Goal: Task Accomplishment & Management: Complete application form

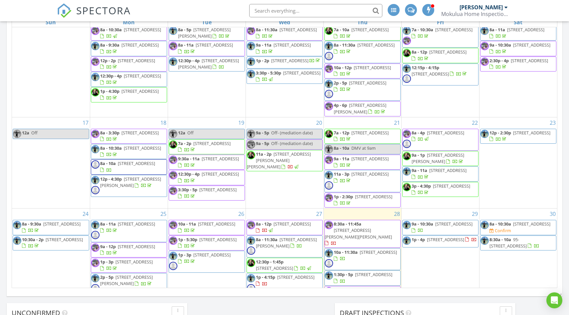
scroll to position [247, 0]
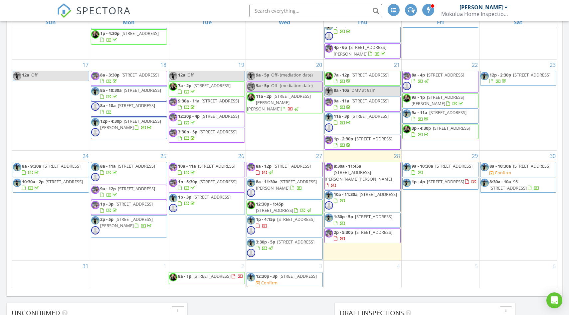
click at [528, 163] on span "84-688 Ala Mahiku St Apt 166B, Waianae 96792" at bounding box center [531, 166] width 37 height 6
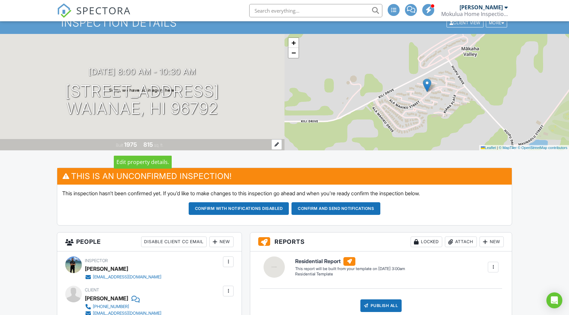
scroll to position [109, 0]
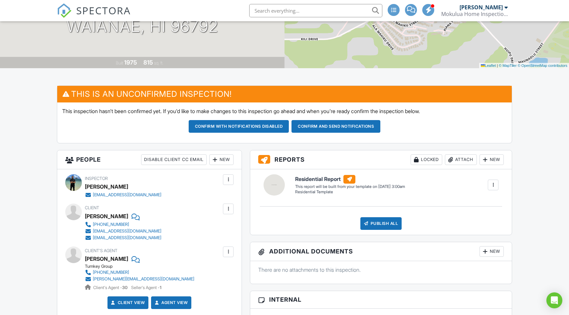
click at [226, 161] on div "New" at bounding box center [221, 159] width 24 height 11
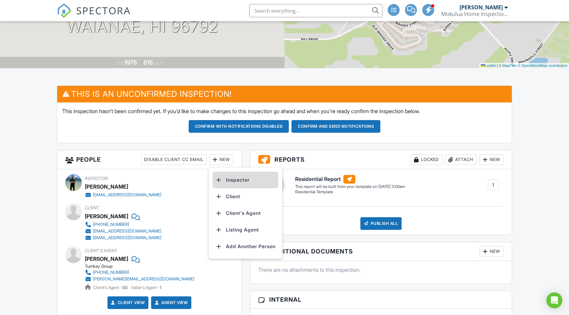
click at [234, 178] on li "Inspector" at bounding box center [244, 180] width 65 height 17
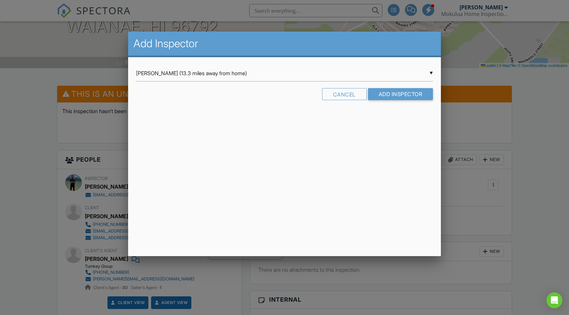
click at [195, 74] on div "▼ Richie Respicio (13.3 miles away from home) Richie Respicio (13.3 miles away …" at bounding box center [284, 73] width 297 height 16
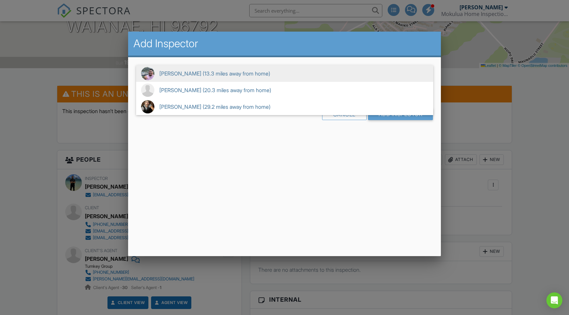
click at [185, 72] on span "Richie Respicio (13.3 miles away from home)" at bounding box center [284, 73] width 297 height 17
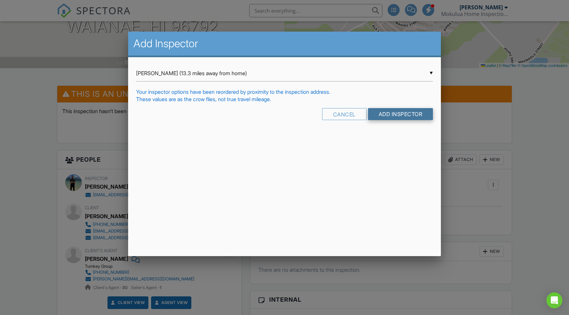
click at [395, 111] on input "Add Inspector" at bounding box center [400, 114] width 65 height 12
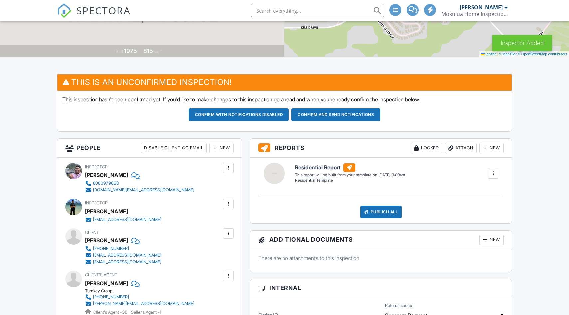
click at [228, 208] on div at bounding box center [228, 203] width 11 height 11
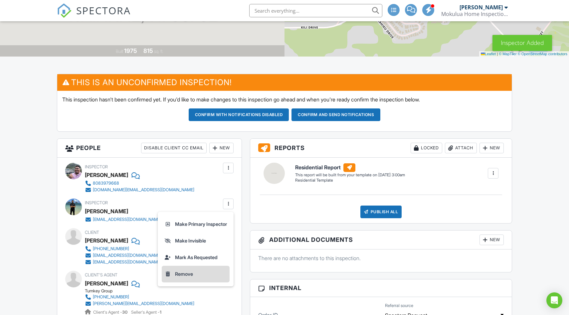
click at [195, 275] on li "Remove" at bounding box center [196, 274] width 68 height 17
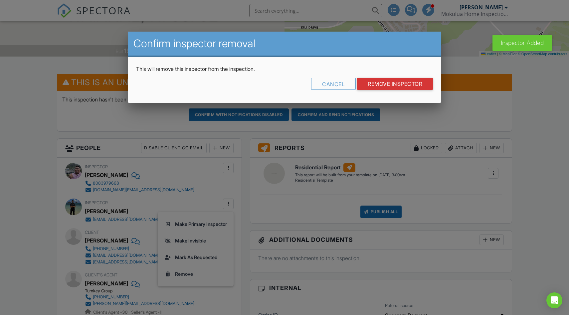
click at [385, 92] on div "Cancel Remove Inspector" at bounding box center [284, 86] width 297 height 17
click at [381, 86] on input "Remove Inspector" at bounding box center [395, 84] width 76 height 12
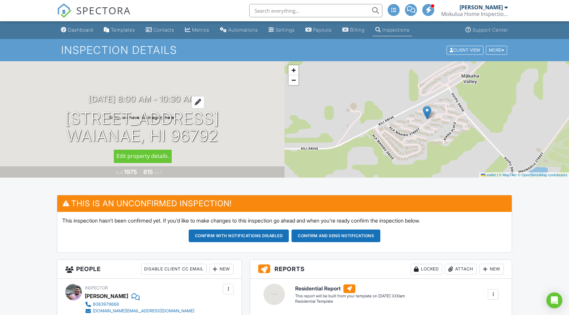
click at [148, 103] on h3 "08/30/2025 8:00 am - 10:30 am" at bounding box center [141, 98] width 107 height 9
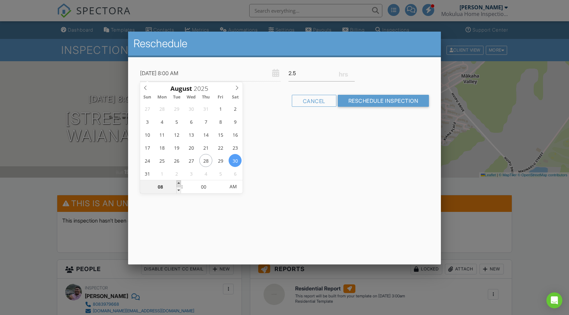
type input "[DATE] 9:00 AM"
type input "09"
click at [178, 181] on span at bounding box center [178, 183] width 5 height 7
click at [351, 78] on input "2.5" at bounding box center [321, 73] width 66 height 16
click at [352, 73] on input "2.75" at bounding box center [321, 73] width 66 height 16
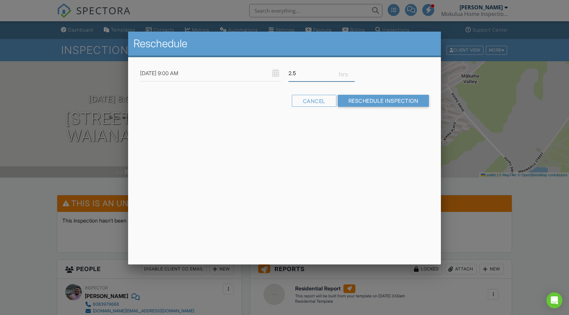
click at [351, 76] on input "2.5" at bounding box center [321, 73] width 66 height 16
click at [351, 76] on input "2.25" at bounding box center [321, 73] width 66 height 16
click at [351, 76] on input "2" at bounding box center [321, 73] width 66 height 16
click at [351, 76] on input "1.75" at bounding box center [321, 73] width 66 height 16
click at [351, 76] on input "1.5" at bounding box center [321, 73] width 66 height 16
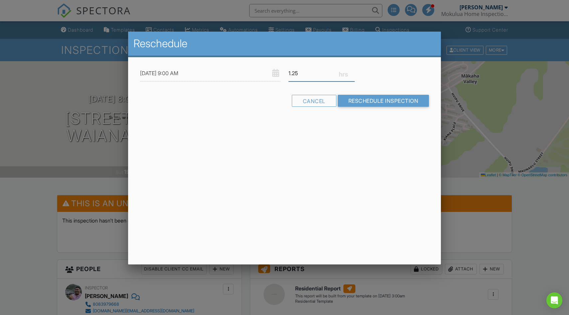
click at [351, 76] on input "1.25" at bounding box center [321, 73] width 66 height 16
type input "1.5"
click at [352, 71] on input "1.5" at bounding box center [321, 73] width 66 height 16
click at [371, 100] on input "Reschedule Inspection" at bounding box center [382, 101] width 91 height 12
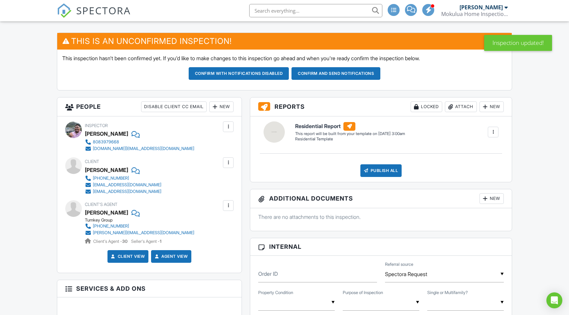
scroll to position [89, 0]
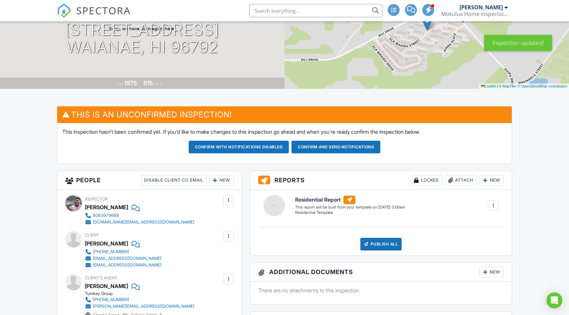
click at [494, 205] on div at bounding box center [492, 205] width 7 height 7
click at [485, 238] on div "Delete" at bounding box center [481, 240] width 14 height 7
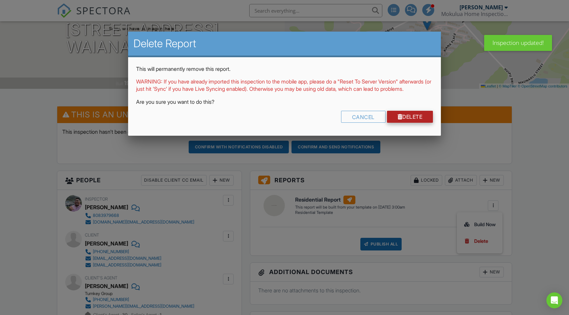
click at [405, 123] on link "Delete" at bounding box center [410, 117] width 46 height 12
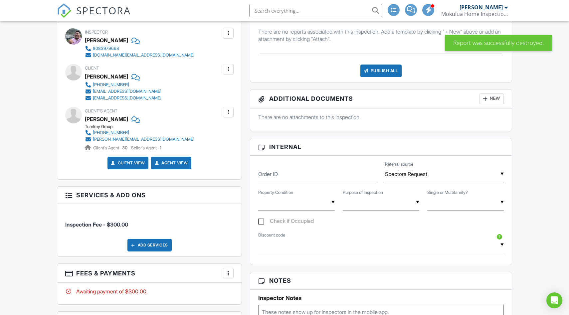
scroll to position [338, 0]
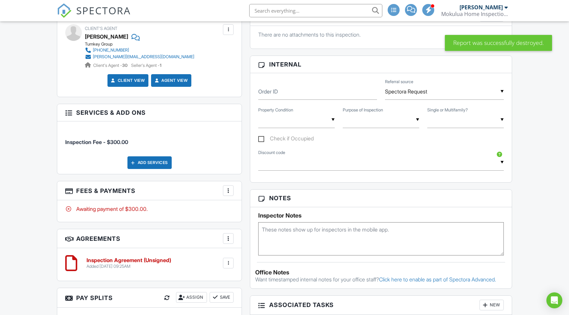
click at [231, 192] on div "More" at bounding box center [228, 190] width 11 height 11
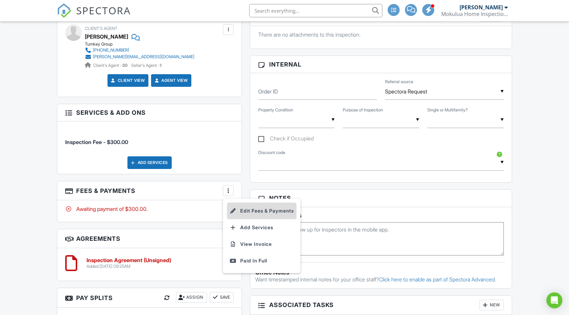
click at [253, 215] on li "Edit Fees & Payments" at bounding box center [261, 210] width 69 height 17
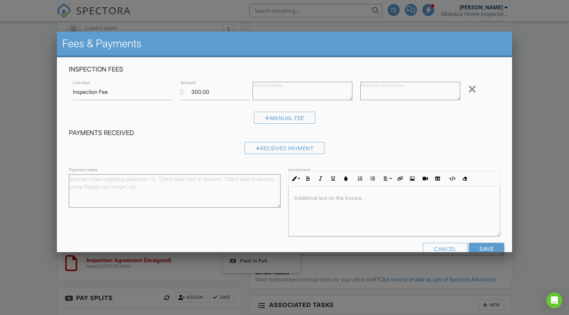
click at [471, 89] on div at bounding box center [472, 89] width 8 height 11
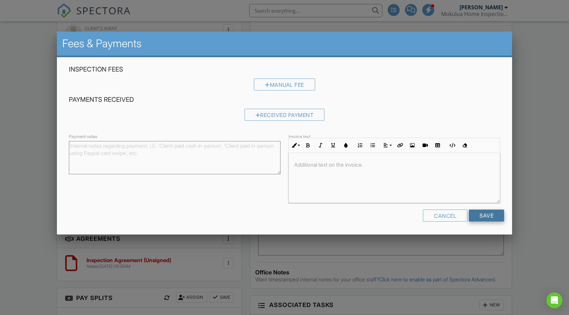
click at [486, 217] on input "Save" at bounding box center [485, 215] width 35 height 12
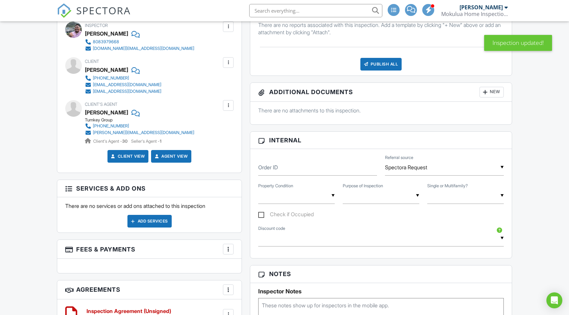
scroll to position [355, 0]
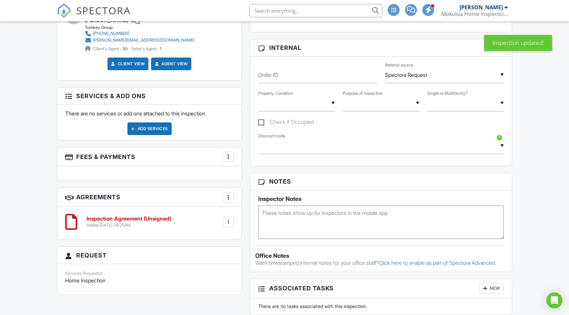
click at [167, 133] on div "Add Services" at bounding box center [149, 128] width 44 height 13
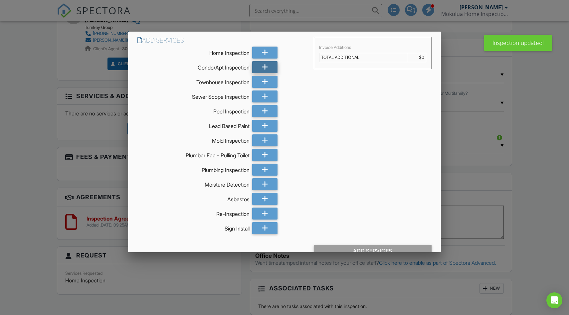
click at [262, 69] on icon at bounding box center [265, 67] width 6 height 12
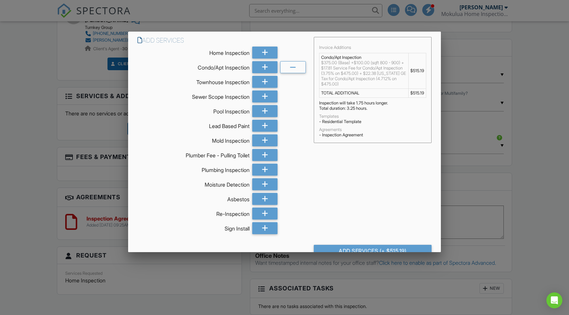
scroll to position [15, 0]
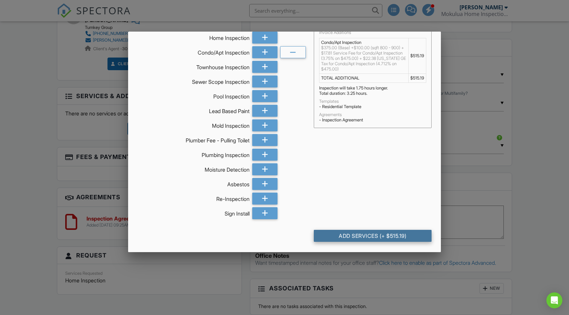
click at [397, 235] on div "Add Services (+ $515.19)" at bounding box center [373, 236] width 118 height 12
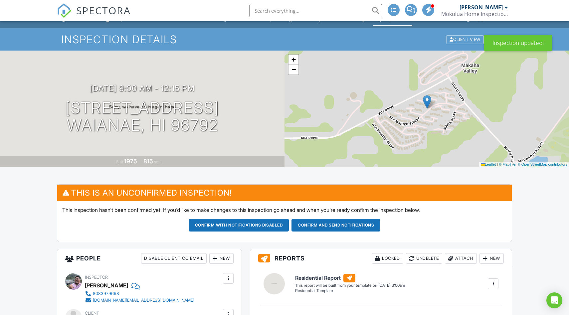
scroll to position [9, 0]
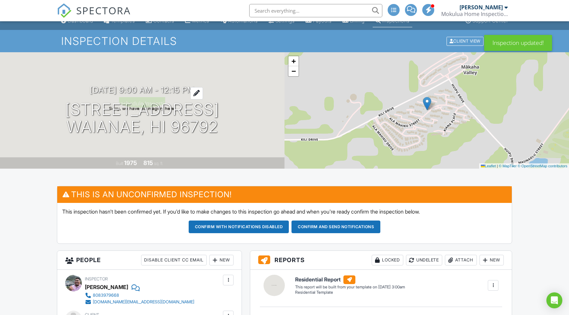
click at [184, 92] on h3 "08/30/2025 9:00 am - 12:15 pm" at bounding box center [142, 89] width 105 height 9
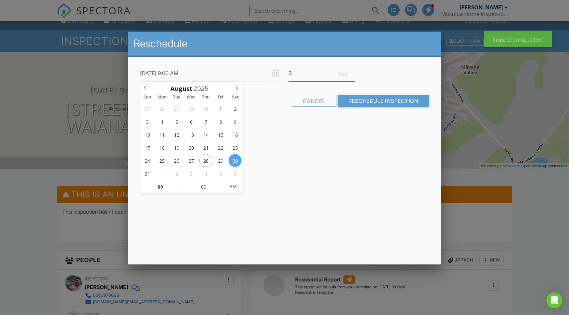
click at [352, 74] on input "3" at bounding box center [321, 73] width 66 height 16
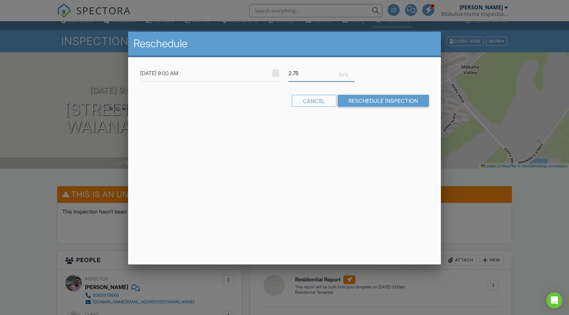
click at [352, 74] on input "2.75" at bounding box center [321, 73] width 66 height 16
click at [352, 74] on input "2.5" at bounding box center [321, 73] width 66 height 16
click at [352, 74] on input "2.25" at bounding box center [321, 73] width 66 height 16
click at [352, 74] on input "2" at bounding box center [321, 73] width 66 height 16
click at [352, 74] on input "1.75" at bounding box center [321, 73] width 66 height 16
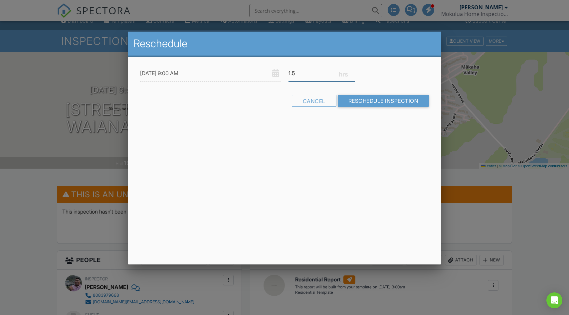
type input "1.5"
click at [352, 74] on input "1.5" at bounding box center [321, 73] width 66 height 16
click at [369, 102] on input "Reschedule Inspection" at bounding box center [382, 101] width 91 height 12
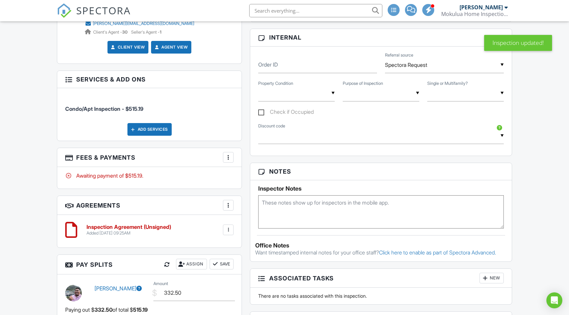
scroll to position [341, 0]
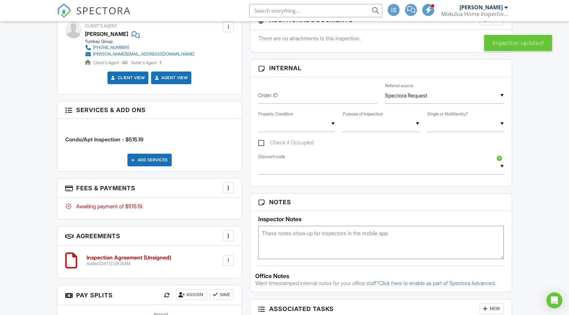
click at [310, 173] on div "▼ Military Discount - 10.0% off MHI Discount - 10.0% off MHI DISCOUNT - 15.0% o…" at bounding box center [380, 166] width 245 height 16
click at [315, 215] on span "MHI Discount - 10.0% off" at bounding box center [300, 217] width 71 height 17
type input "MHI Discount - 10.0% off"
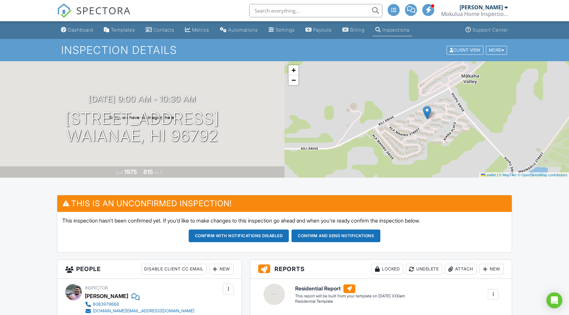
click at [147, 107] on div "08/30/2025 9:00 am - 10:30 am 84-688 Ala Mahiku St Apt 166B Waianae, HI 96792" at bounding box center [142, 119] width 284 height 50
click at [144, 99] on h3 "08/30/2025 9:00 am - 10:30 am" at bounding box center [141, 98] width 107 height 9
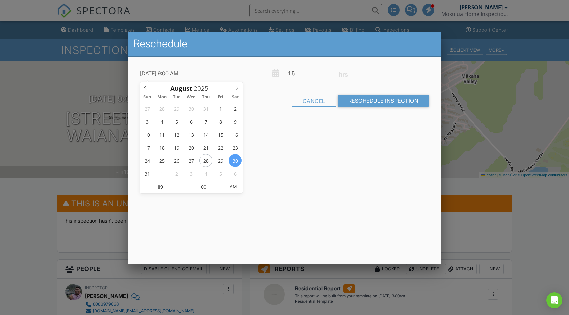
click at [37, 213] on div at bounding box center [284, 164] width 569 height 394
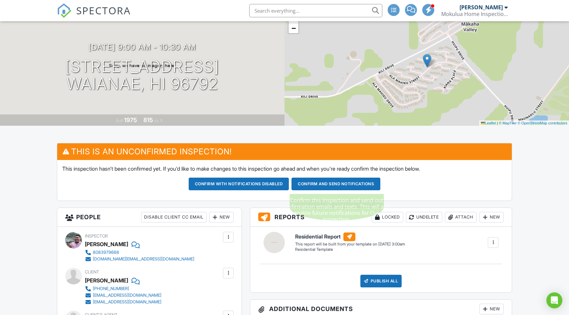
scroll to position [44, 0]
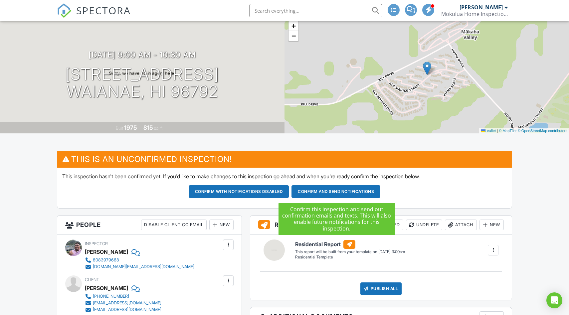
click at [289, 194] on button "Confirm and send notifications" at bounding box center [239, 191] width 100 height 13
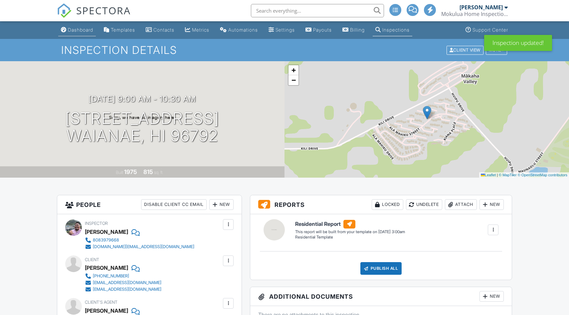
click at [78, 29] on div "Dashboard" at bounding box center [80, 30] width 25 height 6
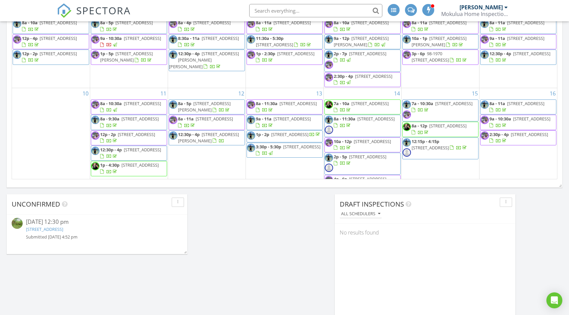
scroll to position [247, 0]
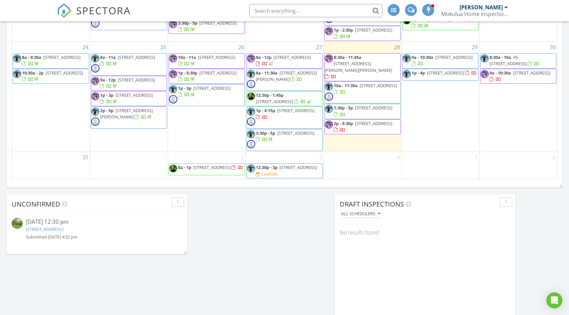
click at [284, 168] on span "1929 Nehoa Pl #A, Honolulu 96822" at bounding box center [297, 167] width 37 height 6
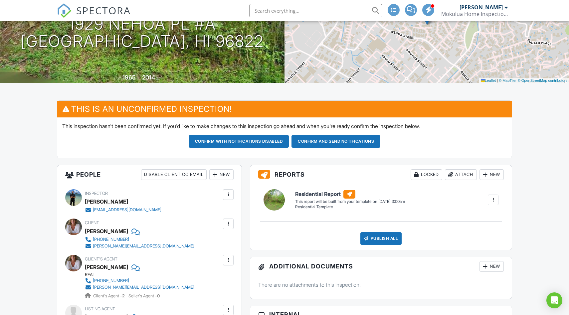
scroll to position [144, 0]
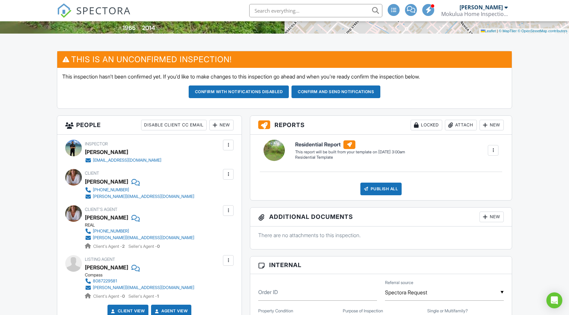
click at [230, 175] on div at bounding box center [228, 174] width 7 height 7
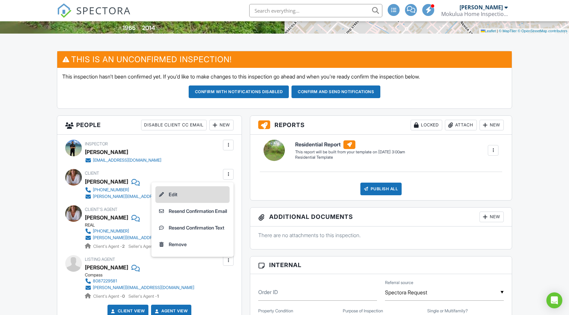
click at [187, 193] on li "Edit" at bounding box center [192, 194] width 74 height 17
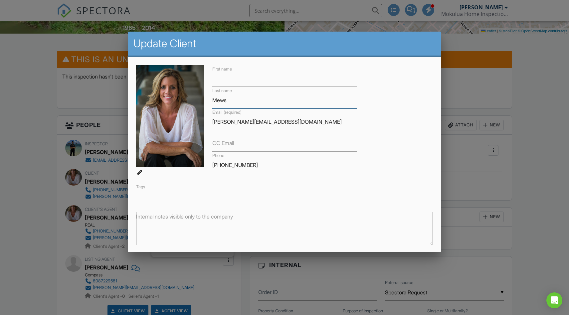
click at [254, 96] on input "Mews" at bounding box center [284, 100] width 144 height 16
click at [254, 100] on input "Mews" at bounding box center [284, 100] width 144 height 16
type input "M"
click at [280, 127] on input "[PERSON_NAME][EMAIL_ADDRESS][DOMAIN_NAME]" at bounding box center [284, 122] width 144 height 16
type input "j"
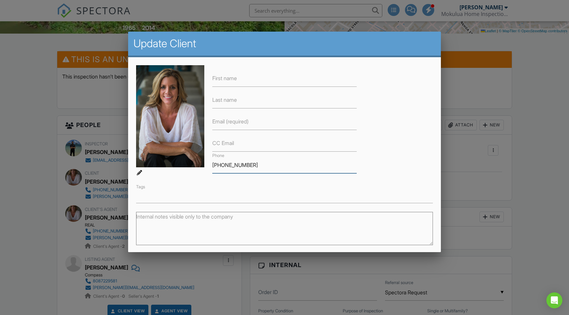
drag, startPoint x: 288, startPoint y: 170, endPoint x: 99, endPoint y: 134, distance: 191.4
click at [236, 82] on input "First name" at bounding box center [284, 78] width 144 height 16
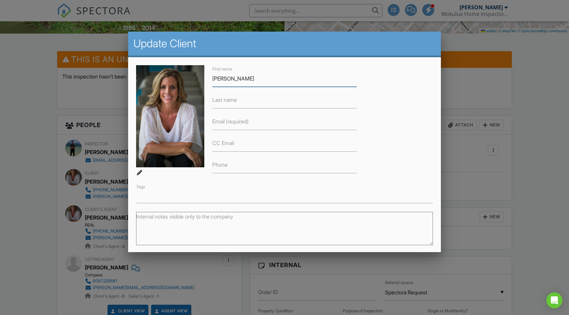
type input "[PERSON_NAME]"
type input "White"
click at [295, 131] on div "CC Email" at bounding box center [284, 141] width 152 height 22
click at [294, 127] on input "Email (required)" at bounding box center [284, 122] width 144 height 16
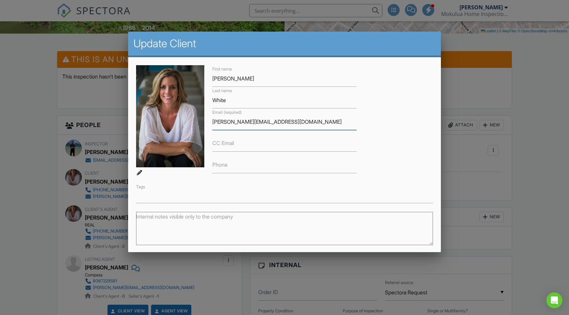
click at [236, 122] on input "alex.whitre@mac.com" at bounding box center [284, 122] width 144 height 16
type input "[PERSON_NAME][EMAIL_ADDRESS][DOMAIN_NAME]"
click at [278, 150] on input "CC Email" at bounding box center [284, 143] width 144 height 16
click at [403, 148] on div "First name Alex Last name White Email (required) alex.white@mac.com CC Email Ph…" at bounding box center [284, 134] width 305 height 138
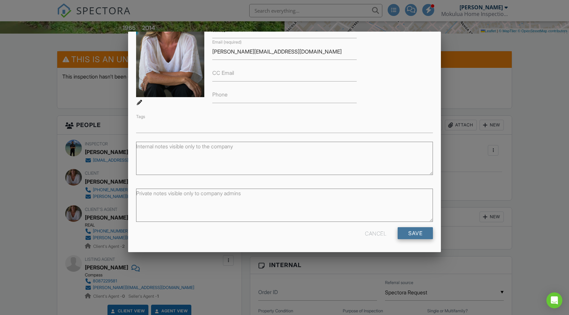
click at [420, 232] on input "Save" at bounding box center [414, 233] width 35 height 12
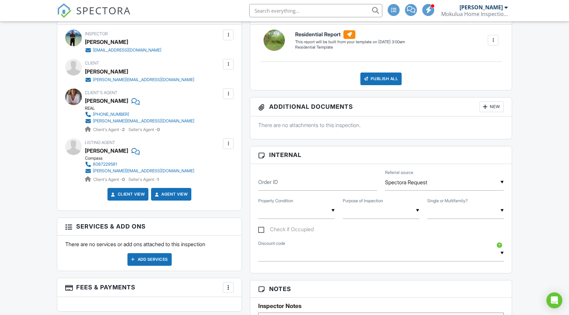
scroll to position [139, 0]
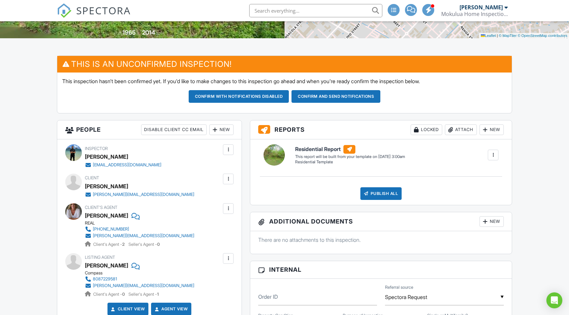
click at [491, 153] on div at bounding box center [492, 155] width 7 height 7
click at [486, 190] on div "Delete" at bounding box center [481, 190] width 14 height 7
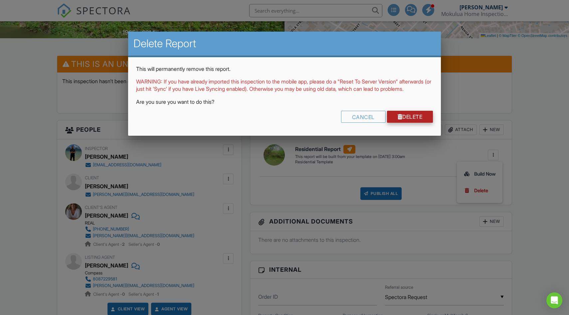
click at [399, 119] on link "Delete" at bounding box center [410, 117] width 46 height 12
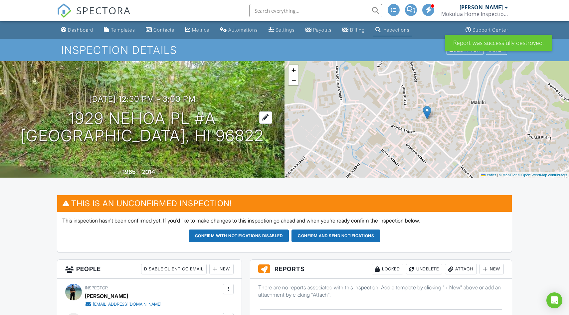
click at [110, 110] on h1 "1929 Nehoa Pl #A [GEOGRAPHIC_DATA], HI 96822" at bounding box center [142, 127] width 243 height 35
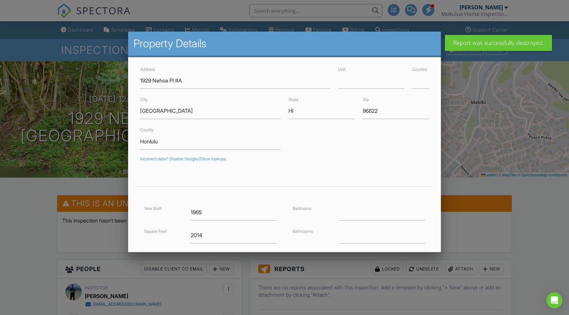
click at [28, 222] on div at bounding box center [284, 164] width 569 height 394
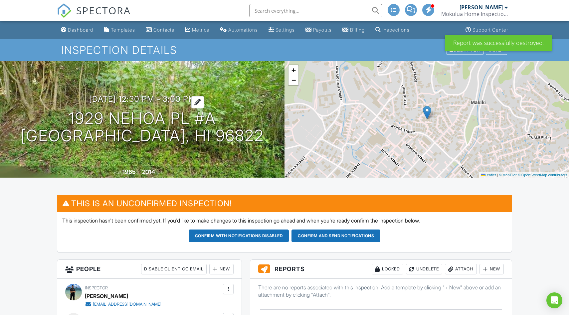
click at [137, 103] on h3 "[DATE] 12:30 pm - 3:00 pm" at bounding box center [142, 98] width 106 height 9
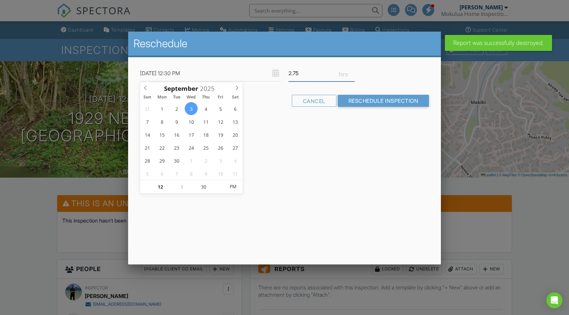
click at [353, 71] on input "2.75" at bounding box center [321, 73] width 66 height 16
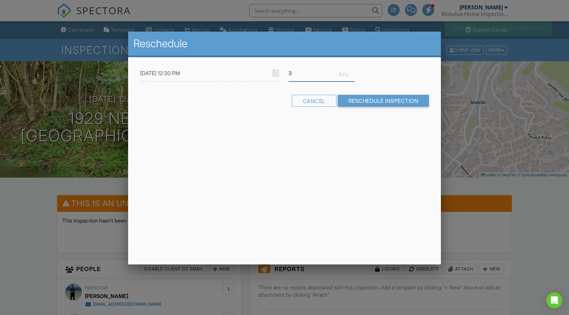
click at [353, 71] on input "3" at bounding box center [321, 73] width 66 height 16
click at [353, 71] on input "3.25" at bounding box center [321, 73] width 66 height 16
type input "3.5"
click at [353, 71] on input "3.5" at bounding box center [321, 73] width 66 height 16
click at [334, 184] on div "Reschedule [DATE] 12:30 PM 3.5 Warning: this date/time is in the past. Cancel R…" at bounding box center [284, 148] width 313 height 233
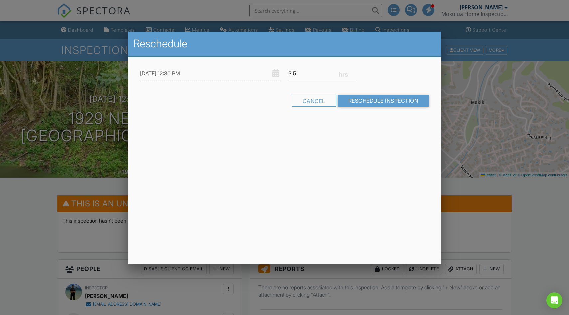
click at [185, 76] on input "09/03/2025 12:30 PM" at bounding box center [210, 73] width 140 height 16
type input "09/03/2025 1:30 PM"
type input "01"
click at [179, 182] on span at bounding box center [178, 183] width 5 height 7
type input "09/03/2025 1:25 PM"
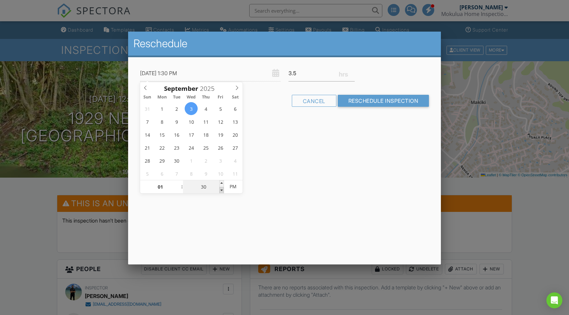
type input "25"
click at [220, 189] on span at bounding box center [221, 190] width 5 height 7
type input "09/03/2025 1:20 PM"
type input "20"
click at [220, 189] on span at bounding box center [221, 190] width 5 height 7
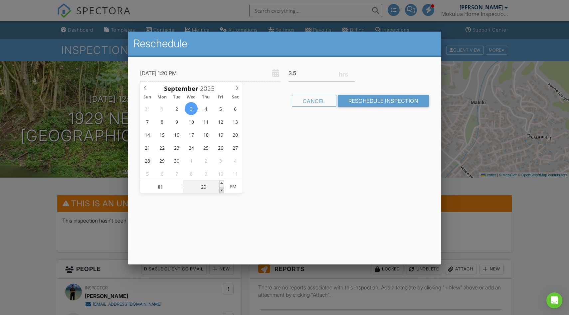
type input "09/03/2025 1:15 PM"
type input "15"
click at [220, 189] on span at bounding box center [221, 190] width 5 height 7
type input "09/03/2025 1:10 PM"
type input "10"
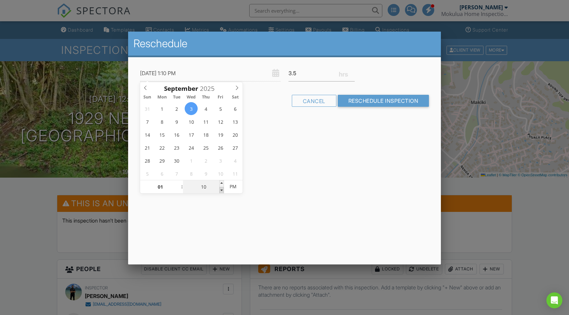
click at [220, 189] on span at bounding box center [221, 190] width 5 height 7
type input "09/03/2025 1:05 PM"
type input "05"
click at [220, 189] on span at bounding box center [221, 190] width 5 height 7
type input "[DATE] 1:00 PM"
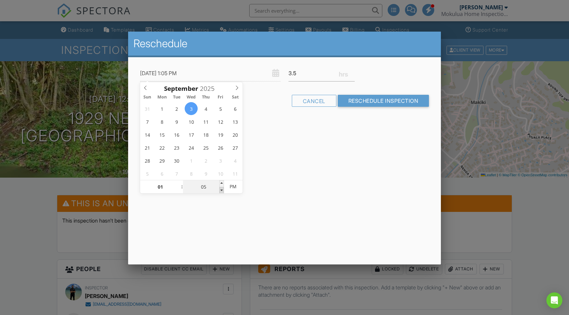
type input "00"
click at [220, 189] on span at bounding box center [221, 190] width 5 height 7
click at [338, 161] on div "Reschedule 09/03/2025 1:00 PM 3.5 Warning: this date/time is in the past. Cance…" at bounding box center [284, 148] width 313 height 233
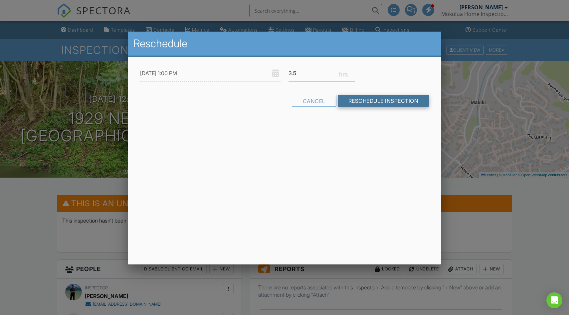
click at [375, 104] on input "Reschedule Inspection" at bounding box center [382, 101] width 91 height 12
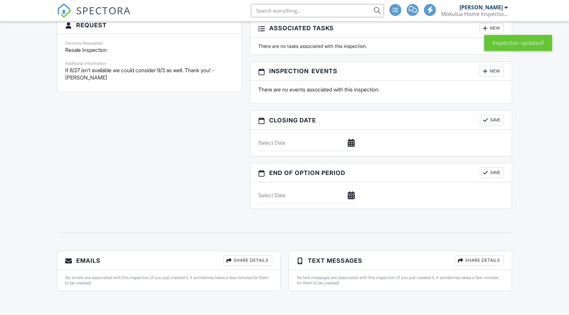
scroll to position [271, 0]
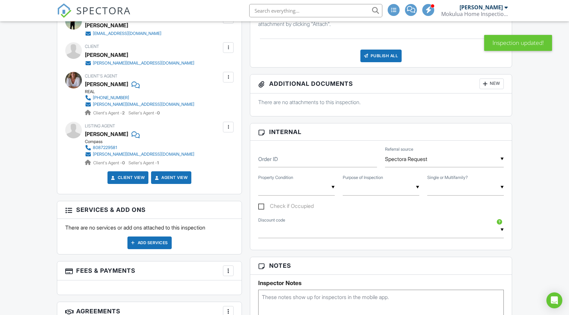
click at [156, 241] on div "Add Services" at bounding box center [149, 242] width 44 height 13
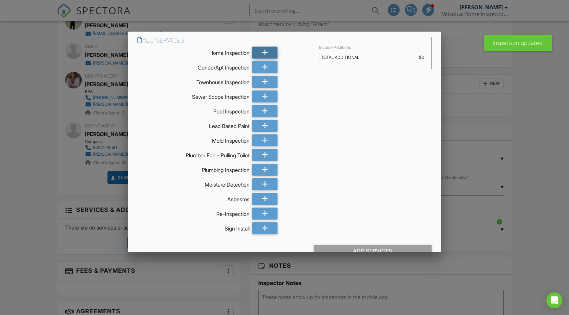
click at [269, 58] on div at bounding box center [264, 53] width 25 height 12
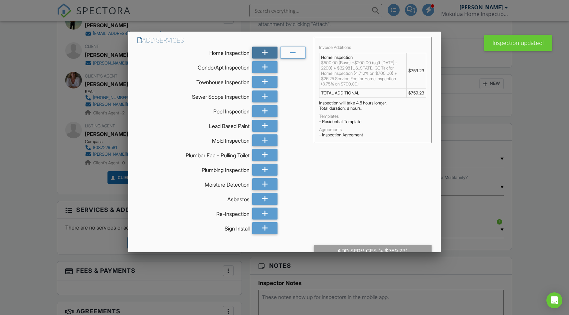
click at [268, 56] on icon at bounding box center [265, 53] width 6 height 12
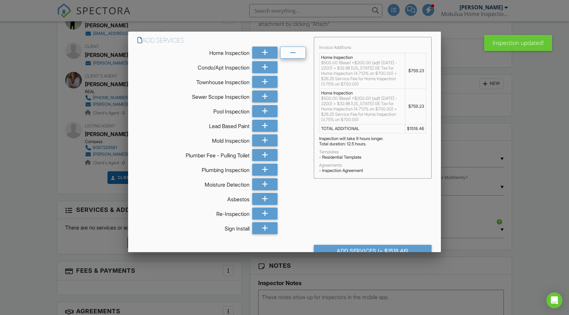
click at [298, 54] on div at bounding box center [292, 53] width 25 height 12
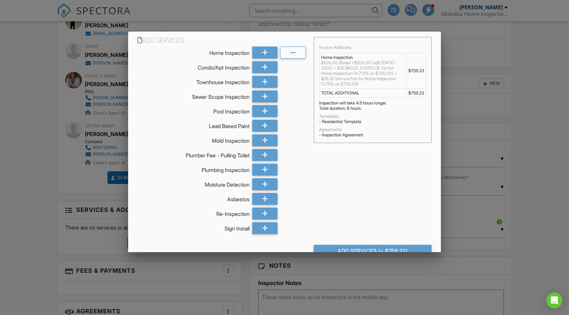
scroll to position [26, 0]
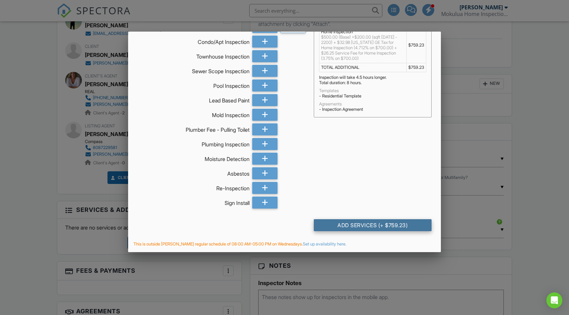
click at [391, 224] on div "Add Services (+ $759.23)" at bounding box center [373, 225] width 118 height 12
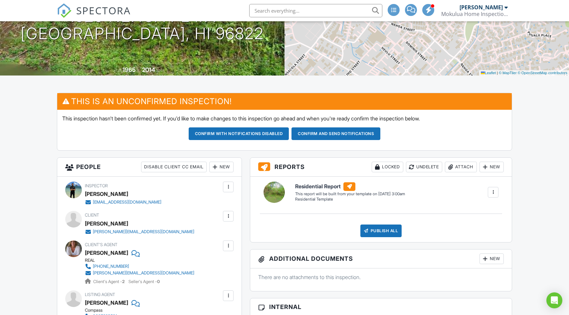
scroll to position [245, 0]
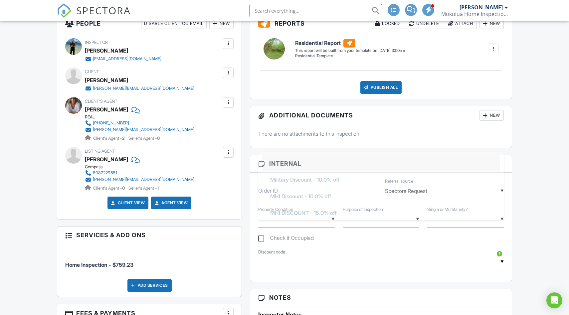
click at [288, 266] on input "text" at bounding box center [380, 262] width 245 height 16
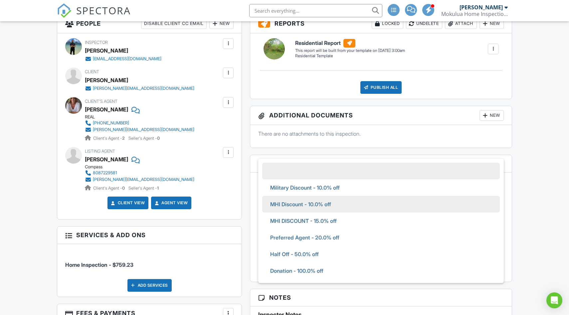
click at [305, 199] on span "MHI Discount - 10.0% off" at bounding box center [300, 204] width 71 height 17
type input "MHI Discount - 10.0% off"
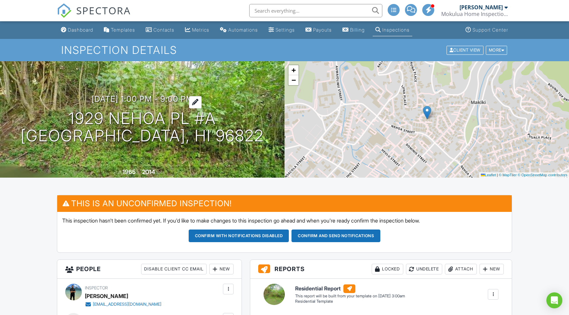
click at [187, 97] on h3 "[DATE] 1:00 pm - 9:00 pm" at bounding box center [142, 98] width 102 height 9
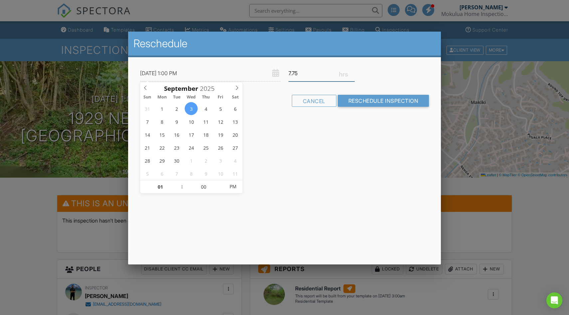
click at [352, 74] on input "7.75" at bounding box center [321, 73] width 66 height 16
click at [352, 74] on input "7.5" at bounding box center [321, 73] width 66 height 16
click at [352, 74] on input "7.25" at bounding box center [321, 73] width 66 height 16
click at [352, 74] on input "7" at bounding box center [321, 73] width 66 height 16
click at [352, 74] on input "6.75" at bounding box center [321, 73] width 66 height 16
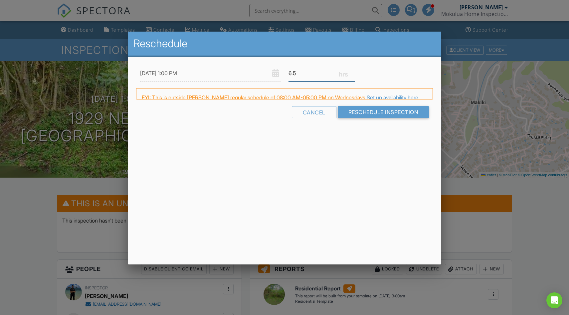
click at [352, 74] on input "6.5" at bounding box center [321, 73] width 66 height 16
click at [352, 74] on input "6.25" at bounding box center [321, 73] width 66 height 16
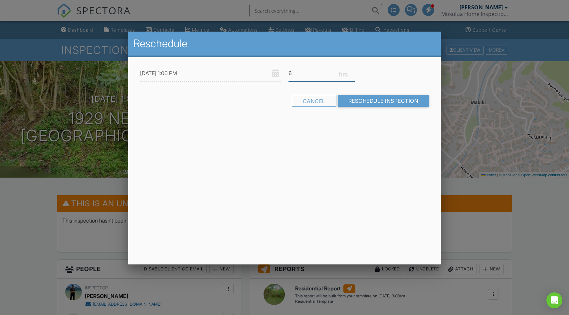
click at [352, 74] on input "6" at bounding box center [321, 73] width 66 height 16
click at [352, 74] on input "5.75" at bounding box center [321, 73] width 66 height 16
click at [352, 74] on input "5.5" at bounding box center [321, 73] width 66 height 16
click at [352, 74] on input "5.25" at bounding box center [321, 73] width 66 height 16
click at [352, 74] on input "5" at bounding box center [321, 73] width 66 height 16
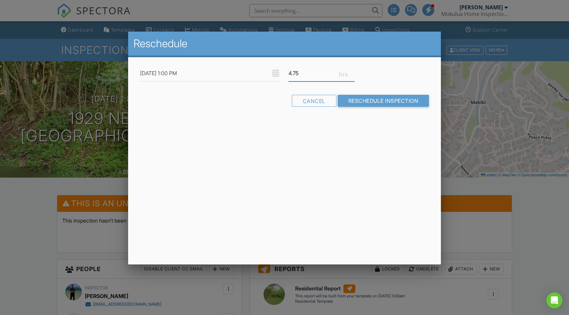
click at [352, 74] on input "4.75" at bounding box center [321, 73] width 66 height 16
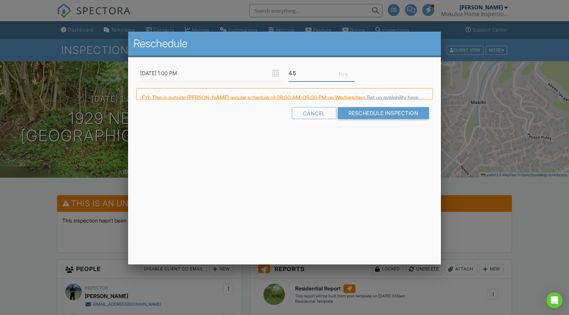
click at [352, 74] on input "4.5" at bounding box center [321, 73] width 66 height 16
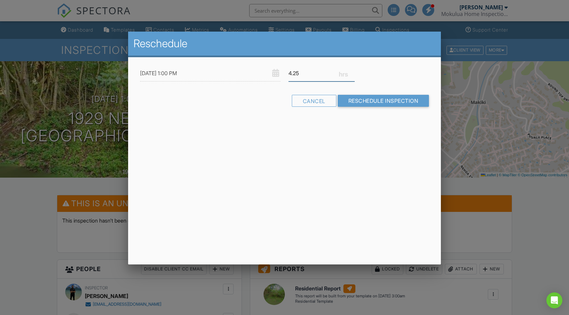
click at [352, 74] on input "4.25" at bounding box center [321, 73] width 66 height 16
click at [352, 74] on input "4" at bounding box center [321, 73] width 66 height 16
click at [352, 74] on input "3.75" at bounding box center [321, 73] width 66 height 16
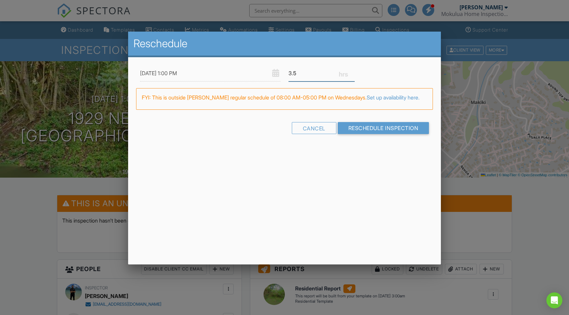
type input "3.5"
click at [352, 74] on input "3.5" at bounding box center [321, 73] width 66 height 16
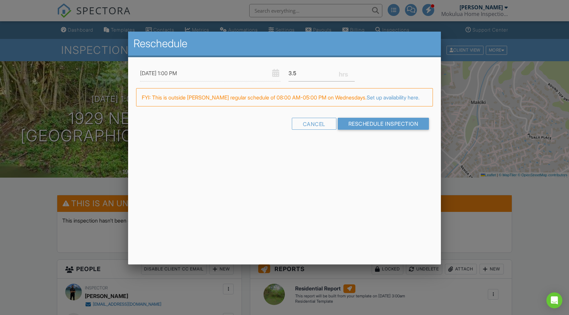
click at [399, 107] on div "FYI: This is outside Nathaniel Perez's regular schedule of 08:00 AM-05:00 PM on…" at bounding box center [284, 97] width 297 height 19
click at [370, 121] on form "09/03/2025 1:00 PM 3.5 Warning: this date/time is in the past. FYI: This is out…" at bounding box center [284, 98] width 297 height 66
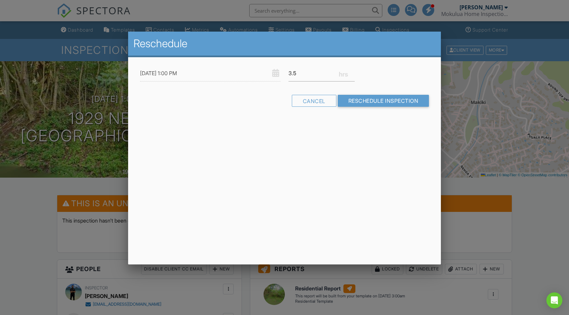
click at [370, 121] on div "09/03/2025 1:00 PM 3.5 Warning: this date/time is in the past. FYI: This is out…" at bounding box center [284, 91] width 313 height 69
click at [371, 102] on input "Reschedule Inspection" at bounding box center [382, 101] width 91 height 12
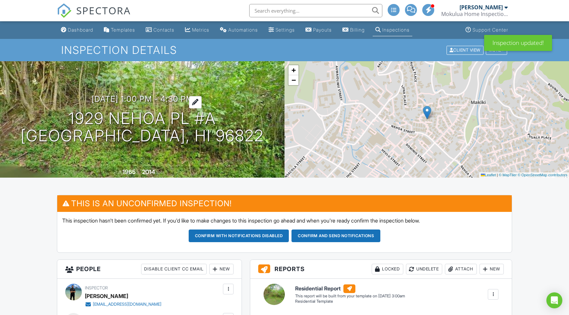
click at [99, 96] on h3 "[DATE] 1:00 pm - 4:30 pm" at bounding box center [142, 98] width 102 height 9
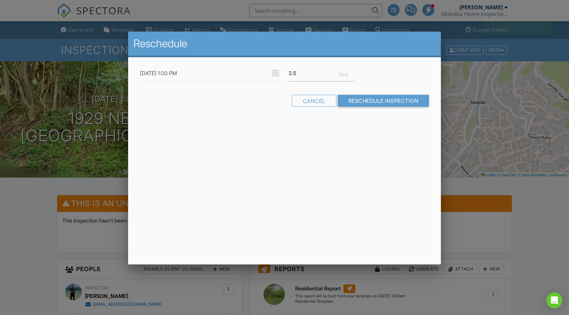
click at [44, 223] on div at bounding box center [284, 164] width 569 height 394
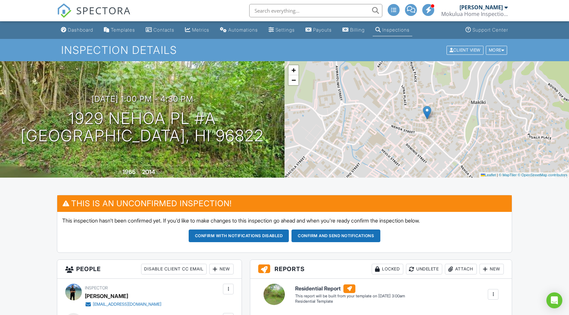
scroll to position [24, 0]
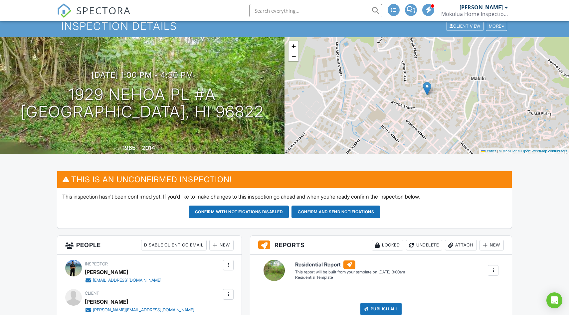
click at [289, 212] on button "Confirm and send notifications" at bounding box center [239, 211] width 100 height 13
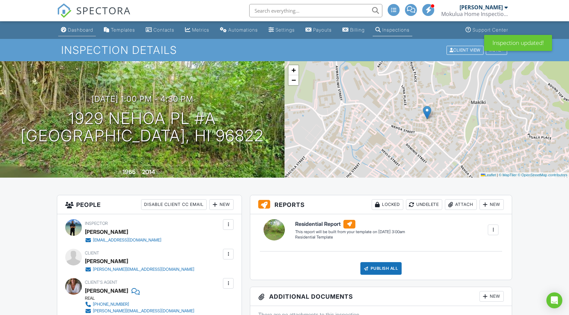
click at [72, 27] on div "Dashboard" at bounding box center [80, 30] width 25 height 6
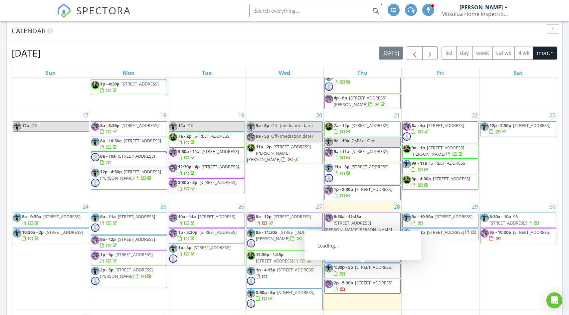
scroll to position [479, 0]
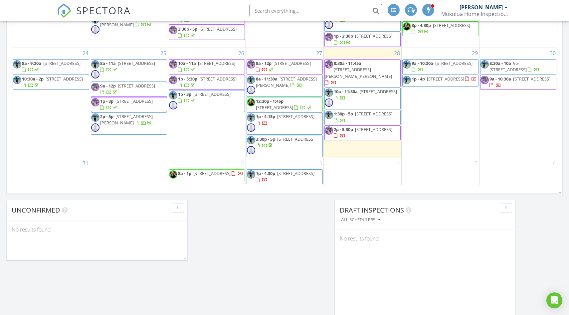
click at [298, 277] on div "Today Nathaniel Perez 10:00 am 3824 Leahi Ave 116, Honolulu, HI 96815 Joshua Ka…" at bounding box center [284, 131] width 569 height 938
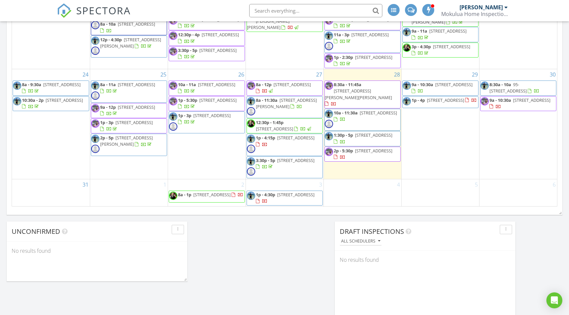
scroll to position [456, 0]
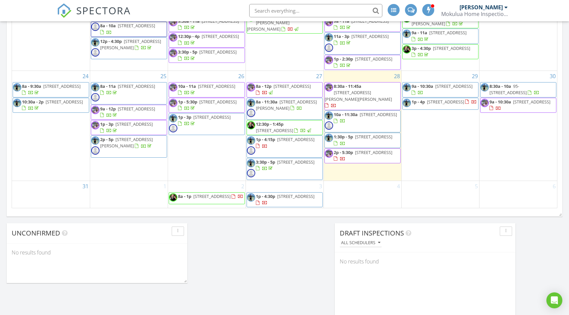
click at [374, 197] on div "4" at bounding box center [361, 194] width 77 height 27
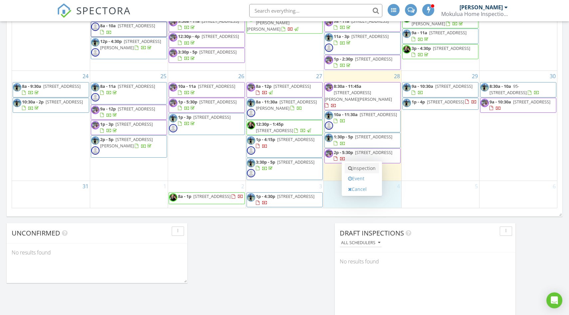
click at [369, 169] on link "Inspection" at bounding box center [361, 168] width 34 height 11
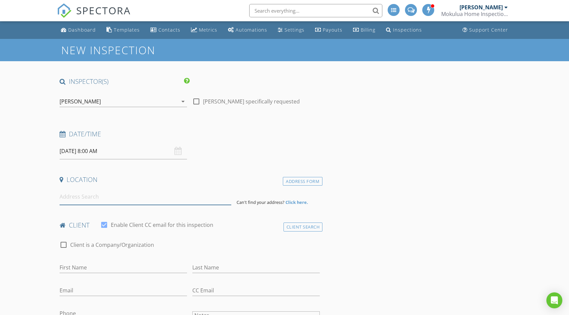
paste input "[STREET_ADDRESS][PERSON_NAME]"
type input "[STREET_ADDRESS][PERSON_NAME]"
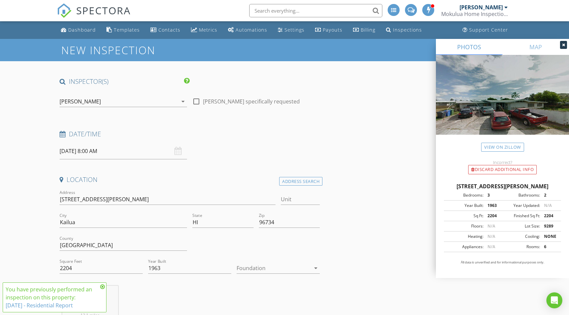
click at [102, 287] on icon at bounding box center [102, 286] width 5 height 5
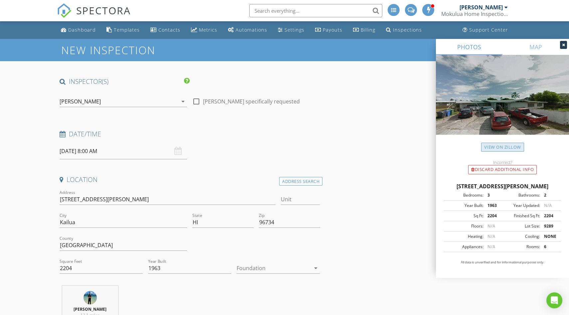
click at [515, 149] on link "View on Zillow" at bounding box center [502, 147] width 43 height 9
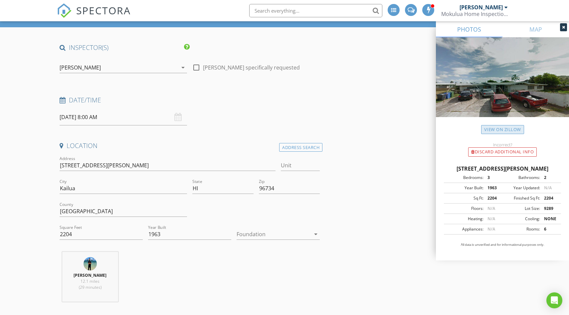
scroll to position [203, 0]
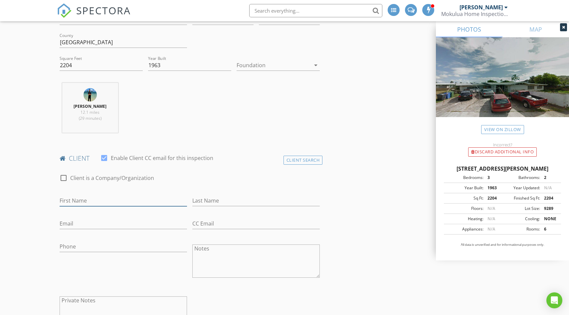
click at [144, 202] on input "First Name" at bounding box center [123, 200] width 127 height 11
paste input "851 Halula Pl, Kailua, HI 96734"
type input "851 Halula Pl, Kailua, HI 96734"
click at [151, 196] on input "851 Halula Pl, Kailua, HI 96734" at bounding box center [123, 200] width 127 height 11
drag, startPoint x: 151, startPoint y: 200, endPoint x: 0, endPoint y: 173, distance: 152.9
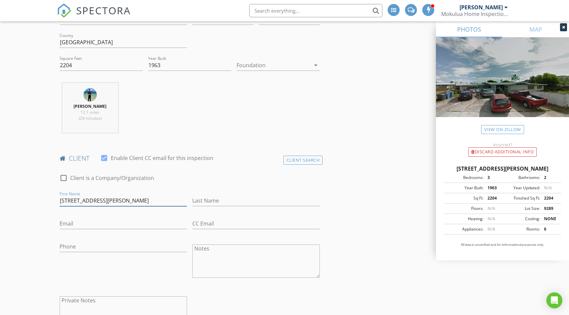
click at [111, 201] on input "First Name" at bounding box center [123, 200] width 127 height 11
click at [113, 202] on input "First Name" at bounding box center [123, 200] width 127 height 11
paste input "Michael D'Addario"
click at [79, 200] on input "Michael D'Addario" at bounding box center [123, 200] width 127 height 11
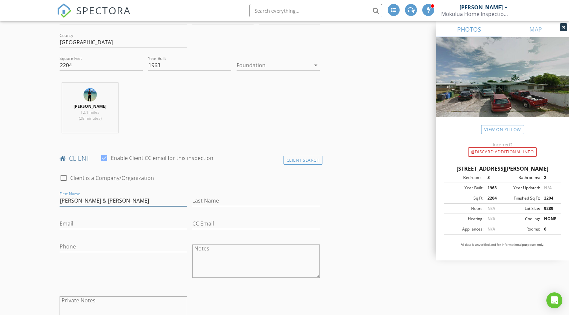
drag, startPoint x: 135, startPoint y: 202, endPoint x: 100, endPoint y: 198, distance: 35.8
click at [100, 198] on input "Michael & Clara D'Addario" at bounding box center [123, 200] width 127 height 11
type input "Michael & Clara D'Addario"
click at [226, 199] on input "Last Name" at bounding box center [255, 200] width 127 height 11
paste input "D'Addario"
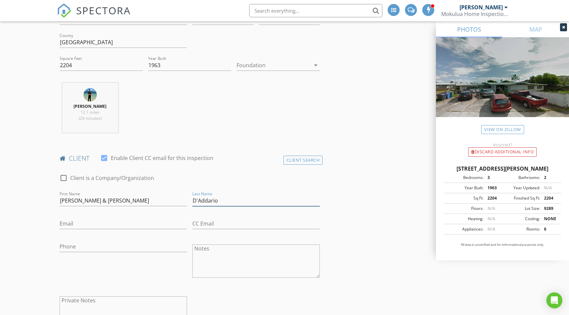
type input "D'Addario"
drag, startPoint x: 141, startPoint y: 198, endPoint x: 99, endPoint y: 199, distance: 42.6
click at [99, 199] on input "Michael & Clara D'Addario" at bounding box center [123, 200] width 127 height 11
type input "Michael & Clara"
paste input "mdad123@gmail.com"
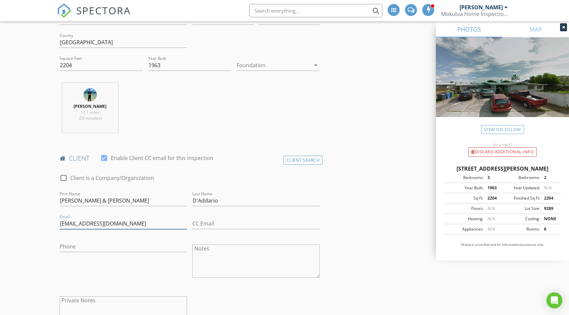
type input "mdad123@gmail.com"
paste input "Cldad123@gmail.com"
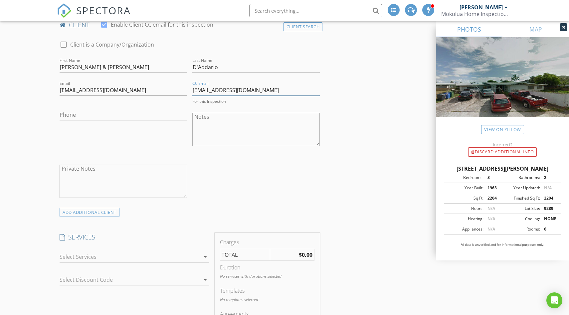
scroll to position [362, 0]
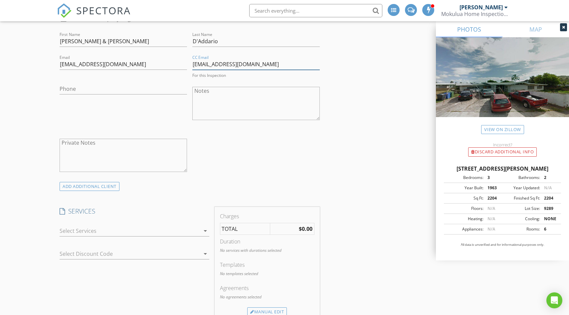
type input "Cldad123@gmail.com"
click at [171, 245] on div "Select Discount Code arrow_drop_down" at bounding box center [135, 255] width 150 height 22
click at [171, 240] on div at bounding box center [135, 239] width 150 height 4
click at [169, 230] on div at bounding box center [130, 229] width 140 height 11
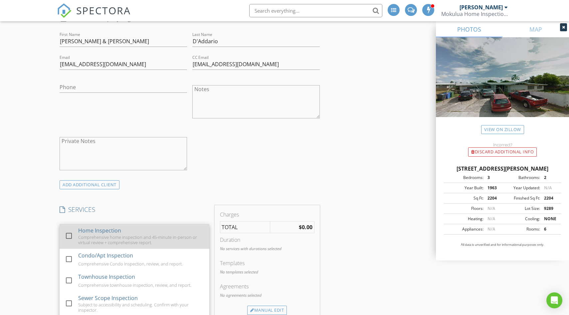
click at [155, 231] on div "Home Inspection Comprehensive home inspection and 45-minute in-person or virtua…" at bounding box center [141, 236] width 126 height 25
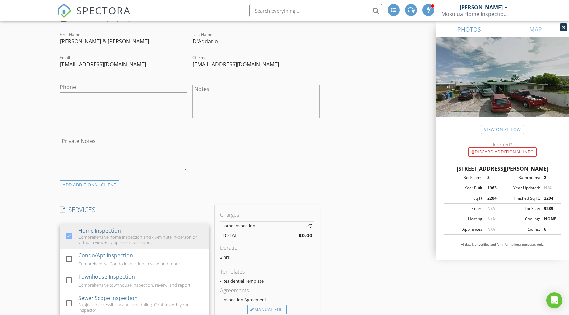
click at [377, 245] on div "INSPECTOR(S) check_box Nathaniel Perez PRIMARY check_box_outline_blank Daniel M…" at bounding box center [284, 312] width 455 height 1194
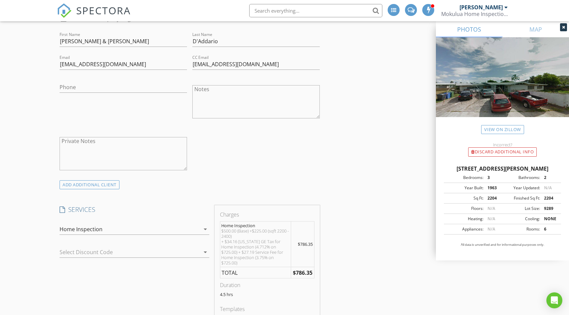
click at [179, 252] on div at bounding box center [125, 252] width 131 height 11
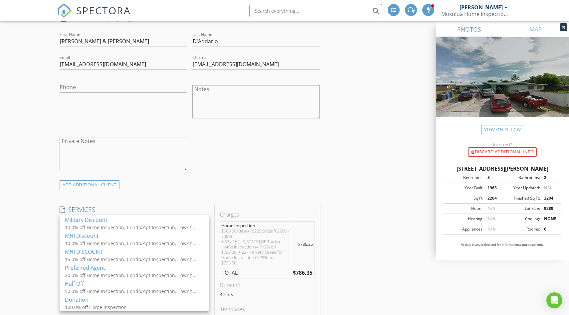
click at [179, 252] on div "MHI DISCOUNT" at bounding box center [134, 252] width 139 height 8
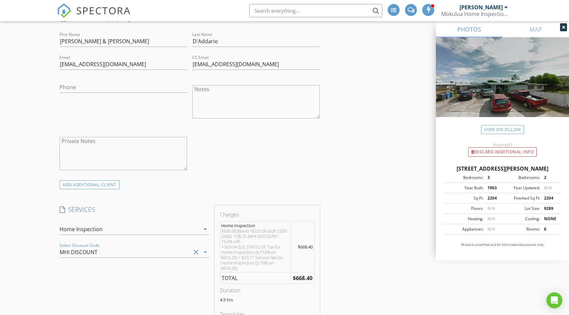
click at [196, 252] on icon "clear" at bounding box center [196, 252] width 8 height 8
click at [174, 257] on div at bounding box center [125, 252] width 131 height 11
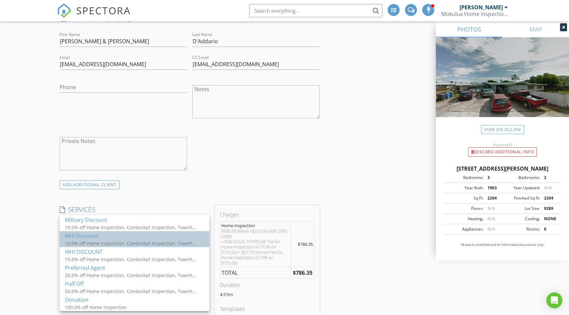
click at [168, 243] on div "10.0% off Home Inspection, Condo/Apt Inspection, Townhouse Inspection" at bounding box center [131, 243] width 133 height 7
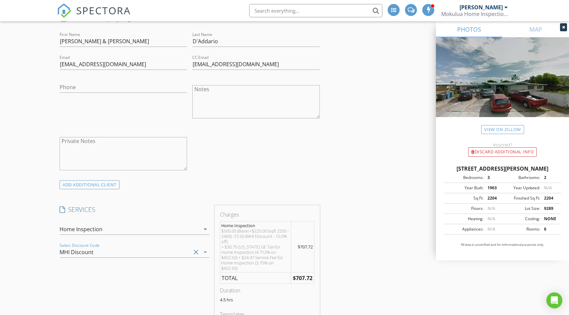
click at [196, 255] on icon "clear" at bounding box center [196, 252] width 8 height 8
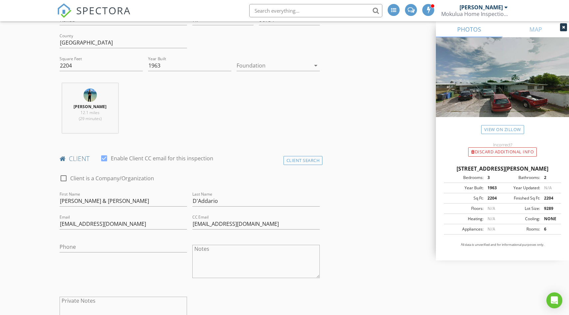
scroll to position [204, 0]
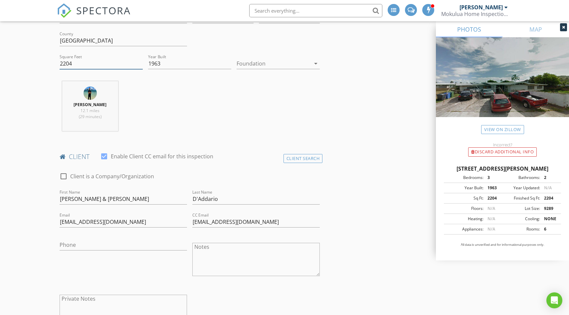
click at [94, 63] on input "2204" at bounding box center [101, 63] width 83 height 11
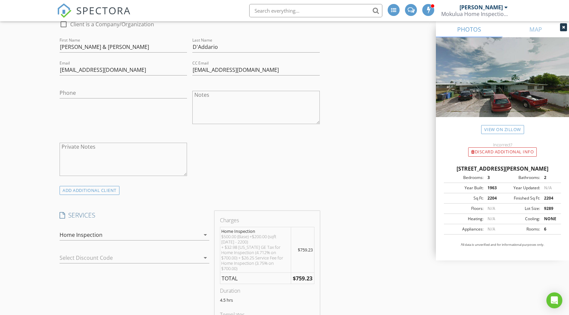
scroll to position [437, 0]
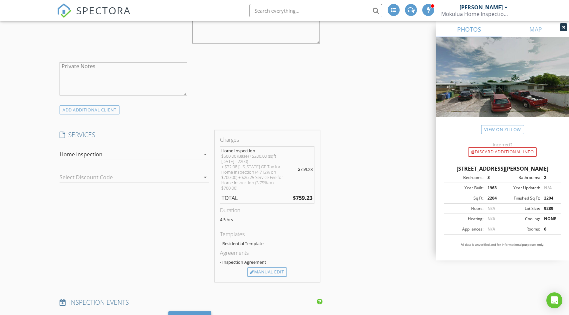
click at [183, 180] on div at bounding box center [125, 177] width 131 height 11
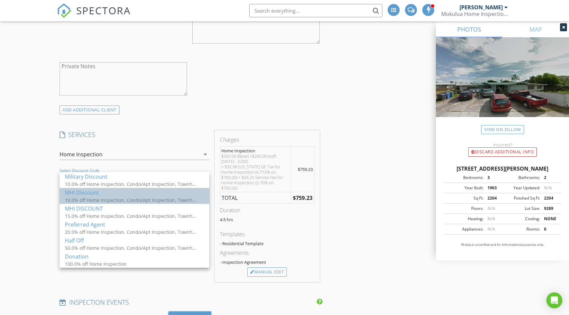
click at [174, 194] on div "MHI Discount" at bounding box center [134, 193] width 139 height 8
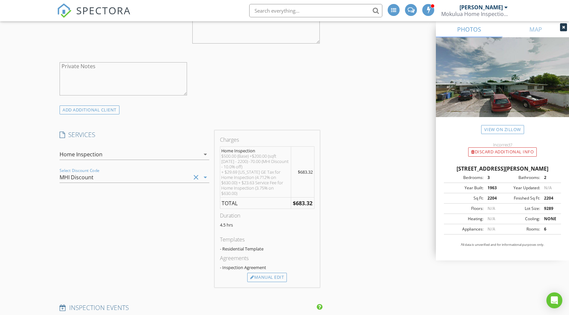
click at [367, 193] on div "INSPECTOR(S) check_box Nathaniel Perez PRIMARY check_box_outline_blank Daniel M…" at bounding box center [284, 258] width 455 height 1237
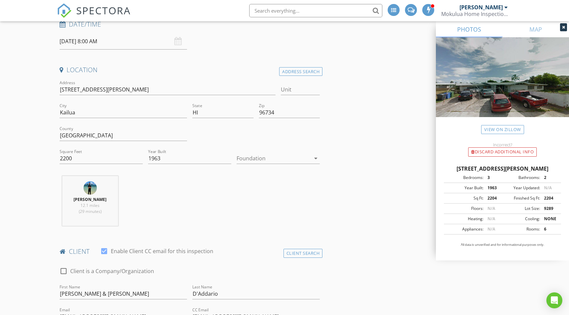
scroll to position [98, 0]
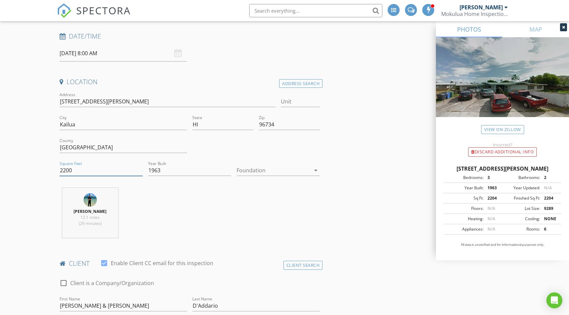
click at [112, 172] on input "2200" at bounding box center [101, 170] width 83 height 11
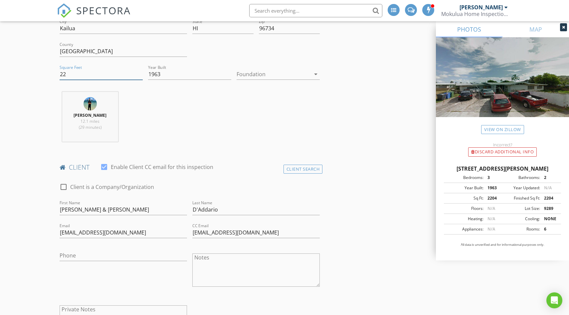
scroll to position [190, 0]
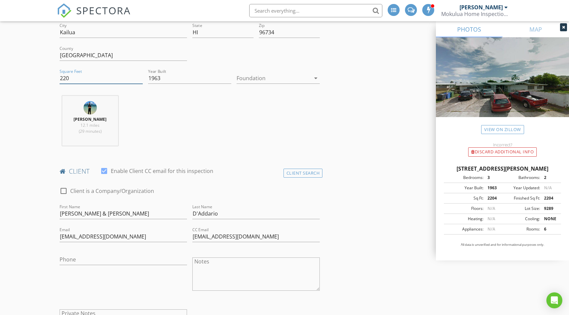
type input "2200"
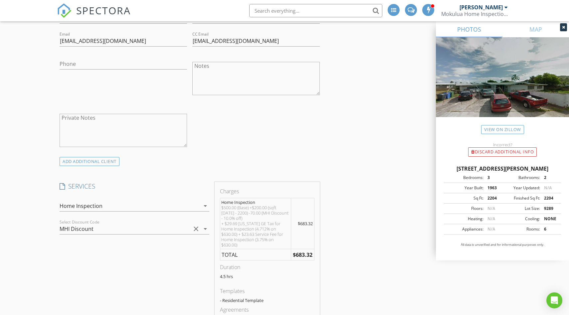
scroll to position [409, 0]
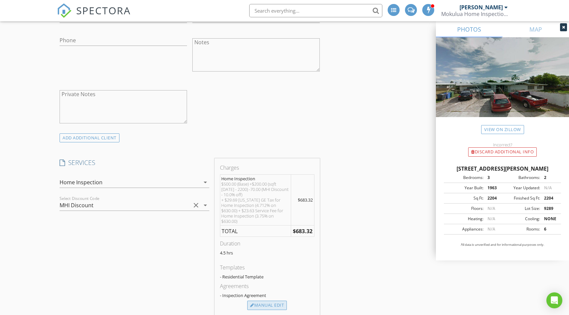
click at [265, 303] on div "Manual Edit" at bounding box center [267, 305] width 40 height 9
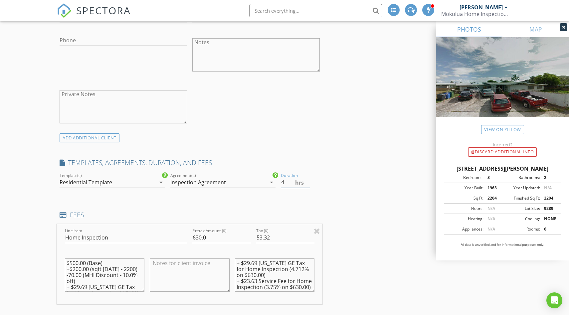
click at [308, 184] on input "4" at bounding box center [295, 182] width 29 height 11
click at [308, 184] on input "3.5" at bounding box center [295, 182] width 29 height 11
type input "3"
click at [308, 184] on input "3" at bounding box center [295, 182] width 29 height 11
click at [340, 164] on div "INSPECTOR(S) check_box Nathaniel Perez PRIMARY check_box_outline_blank Daniel M…" at bounding box center [284, 302] width 455 height 1268
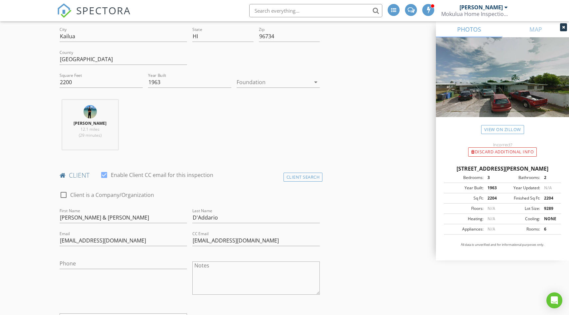
scroll to position [121, 0]
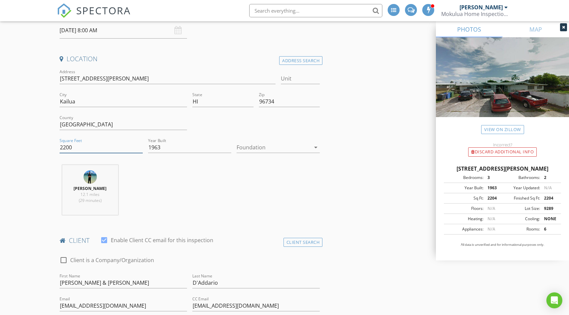
click at [91, 150] on input "2200" at bounding box center [101, 147] width 83 height 11
type input "2204"
type input "4.5"
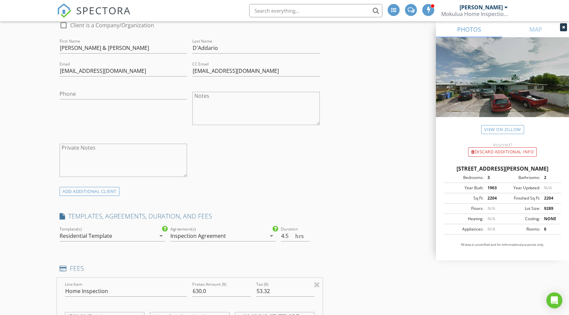
scroll to position [527, 0]
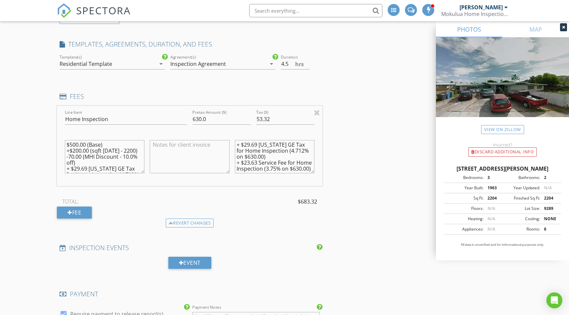
type input "2204"
click at [308, 67] on input "4" at bounding box center [295, 64] width 29 height 11
click at [308, 67] on input "3.5" at bounding box center [295, 64] width 29 height 11
type input "3"
click at [308, 67] on input "3" at bounding box center [295, 64] width 29 height 11
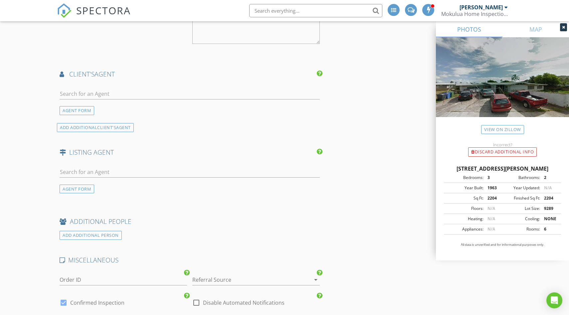
scroll to position [1046, 0]
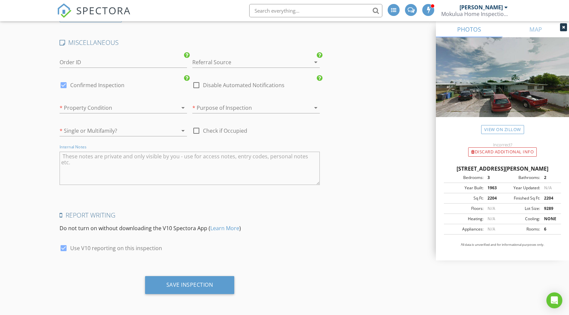
click at [179, 171] on textarea "Internal Notes" at bounding box center [190, 168] width 260 height 33
paste textarea "Lockbox location: on front door Lockbox code: 0829"
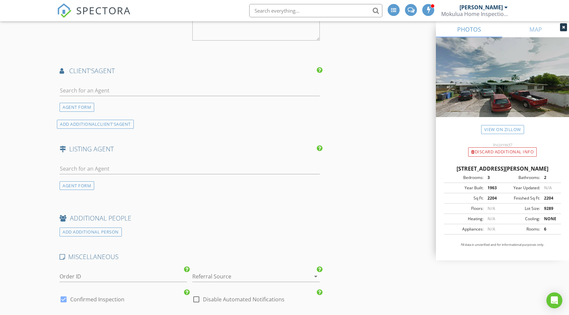
scroll to position [830, 0]
type textarea "Lockbox location: on front door Lockbox code: 0829"
click at [165, 92] on input "text" at bounding box center [190, 92] width 260 height 11
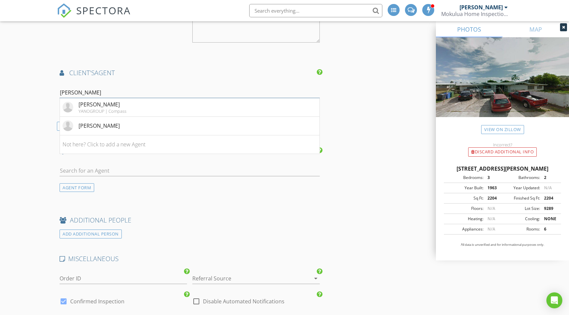
type input "sean"
click at [222, 106] on li "Sean Yano YANOGROUP | Compass" at bounding box center [189, 107] width 259 height 19
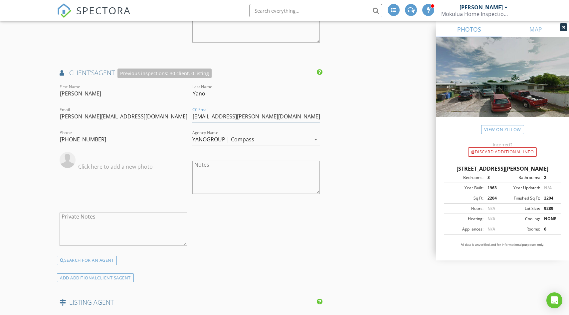
click at [274, 117] on input "faith.roth@compass.com" at bounding box center [255, 116] width 127 height 11
paste input "TM@virtualprore.com"
click at [256, 116] on input "faith.roth@compass.com,TM@virtualprore.com" at bounding box center [255, 116] width 127 height 11
type input "faith.roth@compass.com, TM@virtualprore.com"
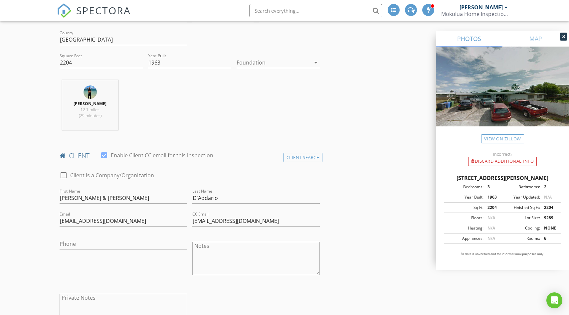
scroll to position [8, 0]
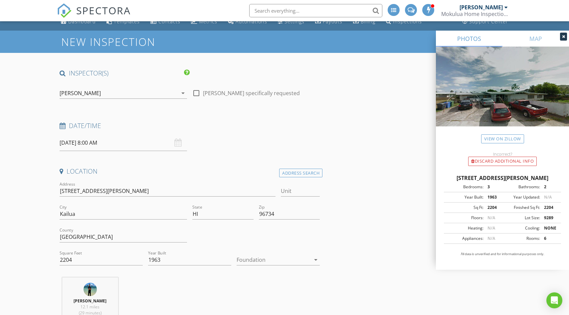
click at [110, 145] on input "09/04/2025 8:00 AM" at bounding box center [123, 143] width 127 height 16
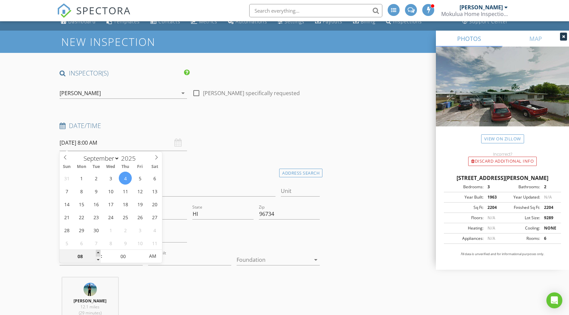
type input "09"
type input "09/04/2025 9:00 AM"
click at [97, 251] on span at bounding box center [98, 253] width 5 height 7
type input "10"
type input "09/04/2025 10:00 AM"
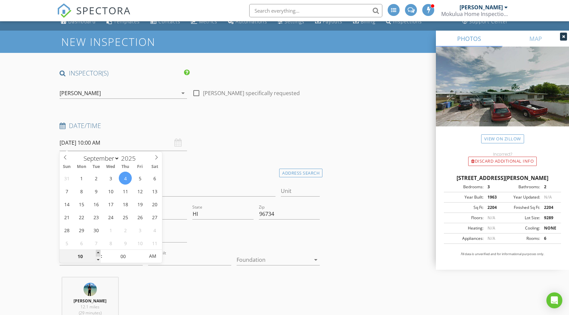
click at [97, 251] on span at bounding box center [98, 253] width 5 height 7
type input "11"
type input "09/04/2025 11:00 AM"
click at [97, 251] on span at bounding box center [98, 253] width 5 height 7
type input "12"
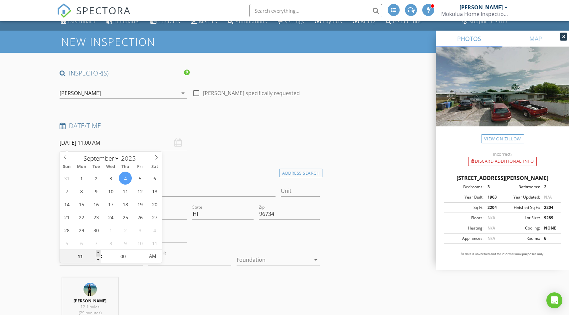
type input "09/04/2025 12:00 PM"
click at [97, 251] on span at bounding box center [98, 253] width 5 height 7
type input "01"
type input "09/04/2025 1:00 PM"
click at [97, 251] on span at bounding box center [98, 253] width 5 height 7
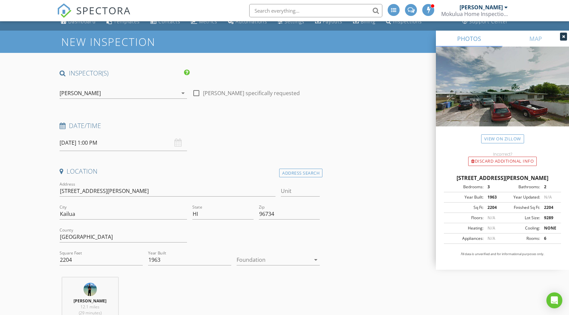
click at [274, 130] on div "Date/Time" at bounding box center [189, 127] width 265 height 13
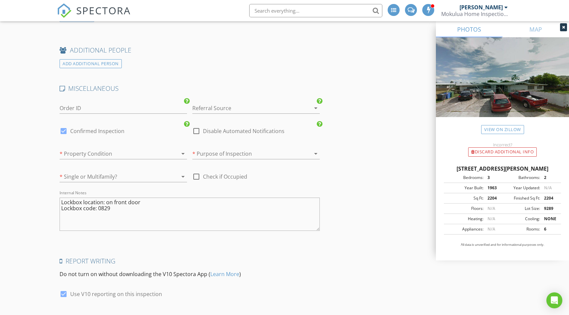
scroll to position [1197, 0]
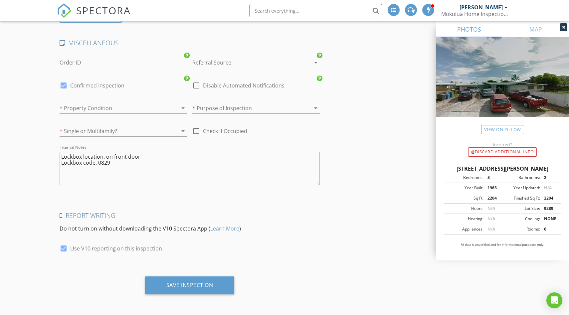
click at [218, 299] on div "Save Inspection" at bounding box center [189, 287] width 265 height 23
click at [209, 290] on div "Save Inspection" at bounding box center [189, 285] width 89 height 18
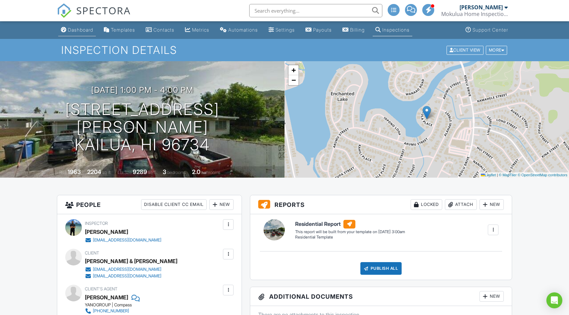
click at [84, 30] on div "Dashboard" at bounding box center [80, 30] width 25 height 6
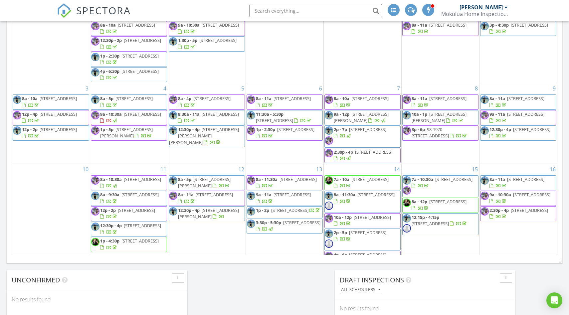
scroll to position [247, 0]
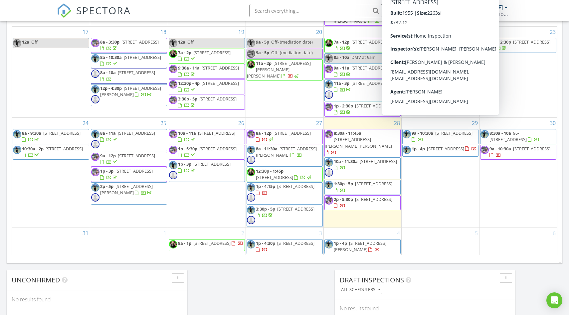
click at [279, 301] on div "Today Nathaniel Perez 10:00 am 3824 Leahi Ave 116, Honolulu, HI 96815 Joshua Ka…" at bounding box center [284, 200] width 569 height 938
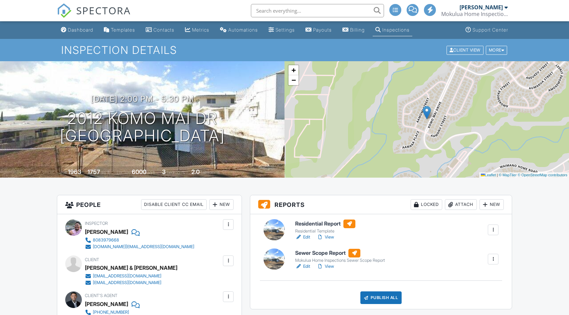
click at [228, 208] on div "New" at bounding box center [221, 204] width 24 height 11
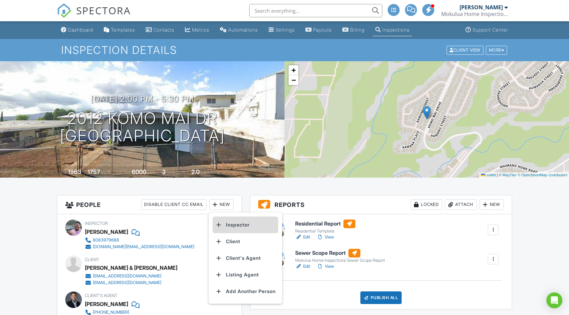
click at [233, 225] on li "Inspector" at bounding box center [244, 224] width 65 height 17
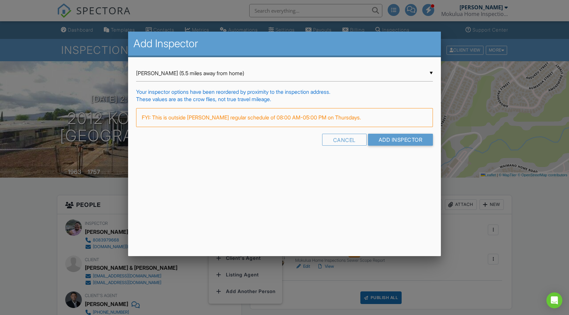
click at [302, 77] on div "▼ Joshua Kalei Montayre (5.5 miles away from home) Joshua Kalei Montayre (5.5 m…" at bounding box center [284, 73] width 297 height 16
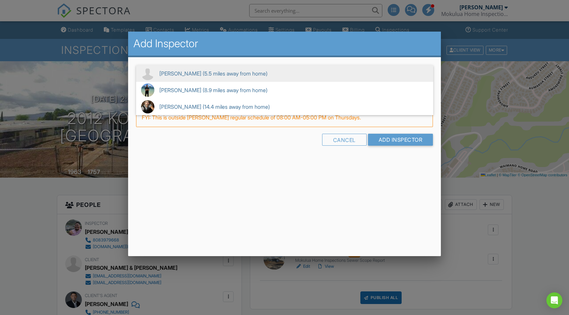
click at [334, 185] on div "Add Inspector ▼ Joshua Kalei Montayre (5.5 miles away from home) Joshua Kalei M…" at bounding box center [284, 144] width 313 height 224
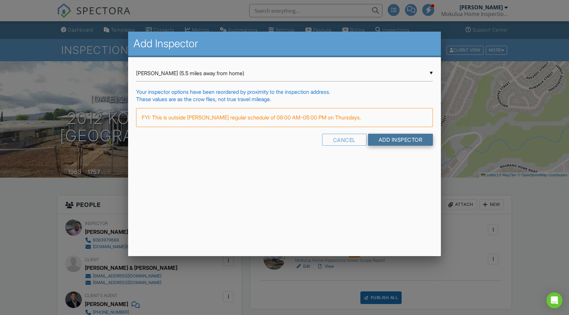
click at [402, 141] on input "Add Inspector" at bounding box center [400, 140] width 65 height 12
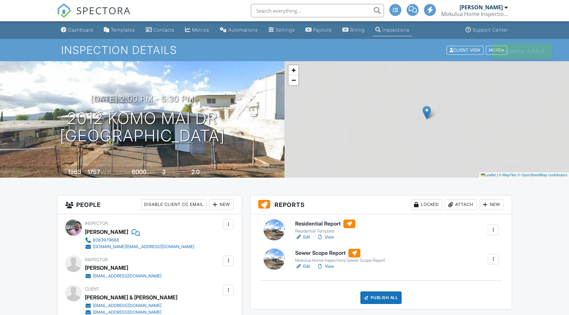
click at [81, 27] on div "Dashboard" at bounding box center [80, 30] width 25 height 6
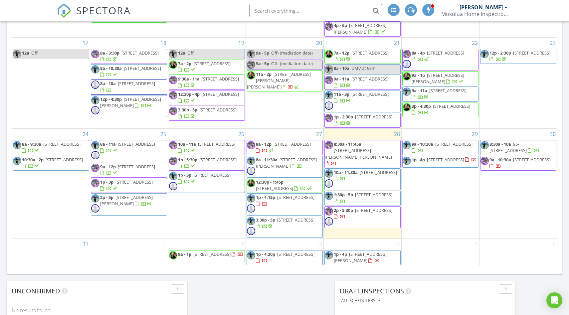
scroll to position [610, 0]
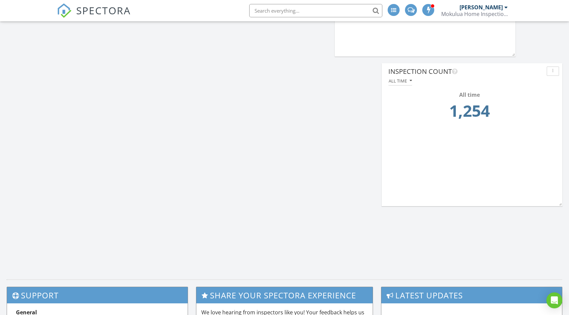
scroll to position [725, 0]
